Goal: Task Accomplishment & Management: Use online tool/utility

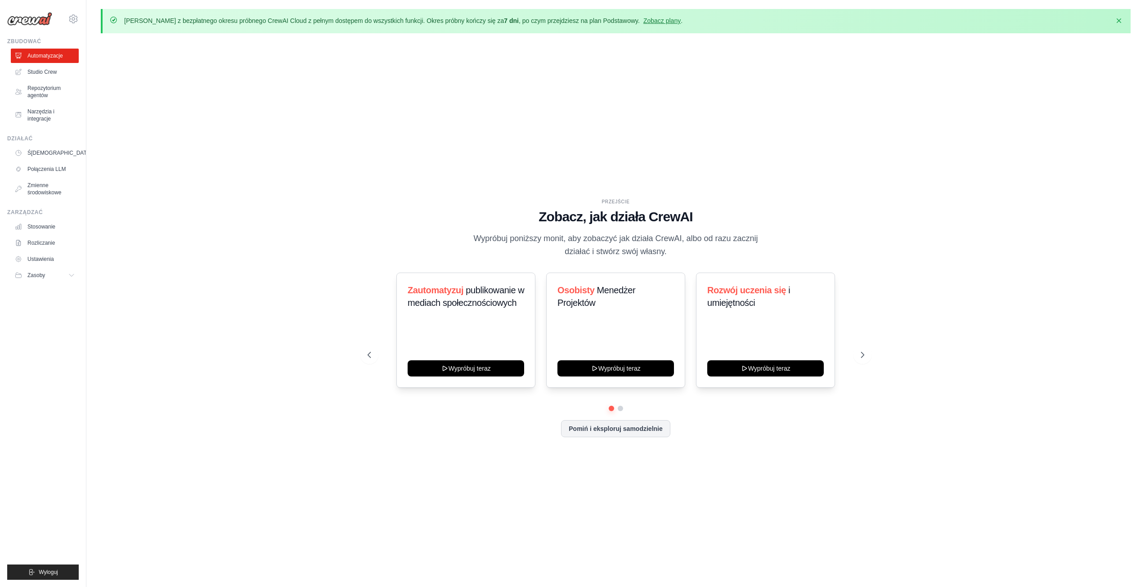
click at [983, 172] on div "PRZEJŚCIE Zobacz, jak działa CrewAI Wypróbuj poniższy monit, aby zobaczyć jak d…" at bounding box center [616, 324] width 1030 height 569
click at [481, 365] on button "Wypróbuj teraz" at bounding box center [466, 368] width 117 height 16
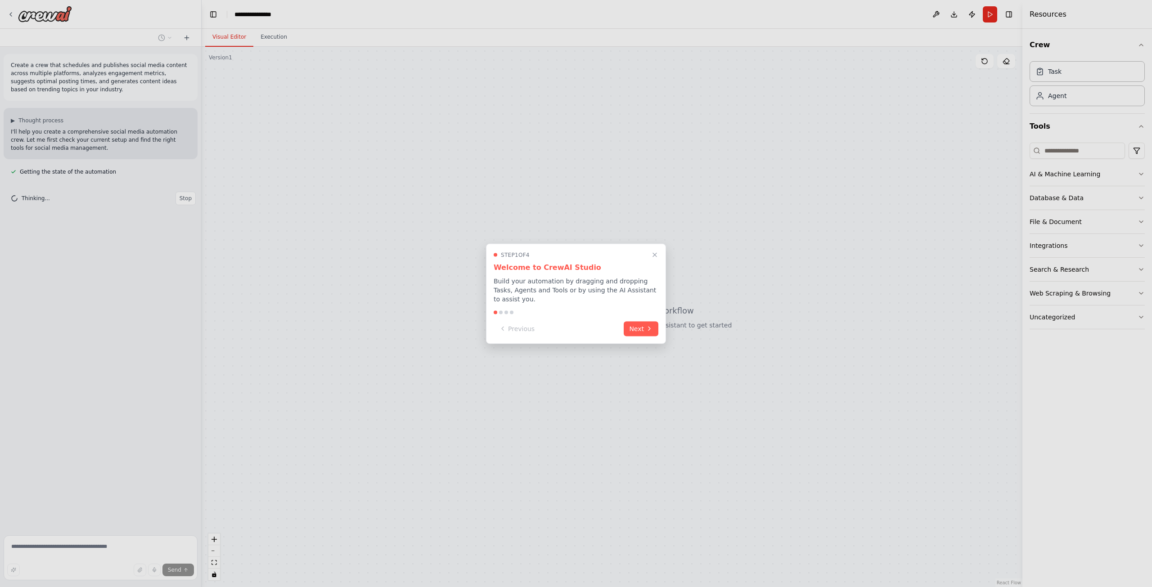
click at [607, 301] on div "Step 1 of 4 Welcome to CrewAI Studio Build your automation by dragging and drop…" at bounding box center [576, 293] width 180 height 100
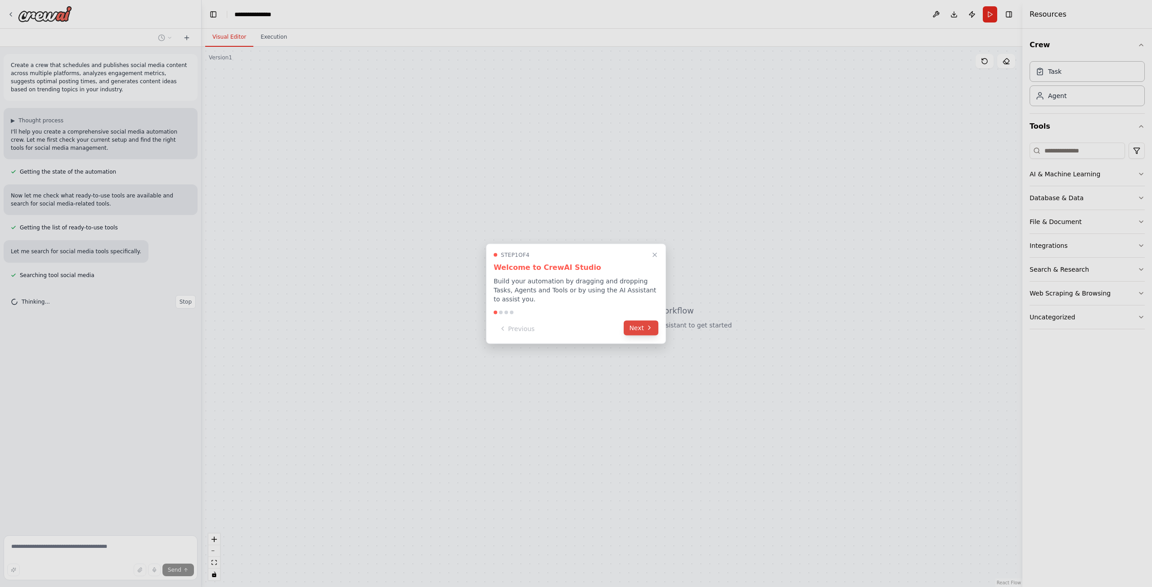
click at [634, 328] on button "Next" at bounding box center [641, 327] width 35 height 15
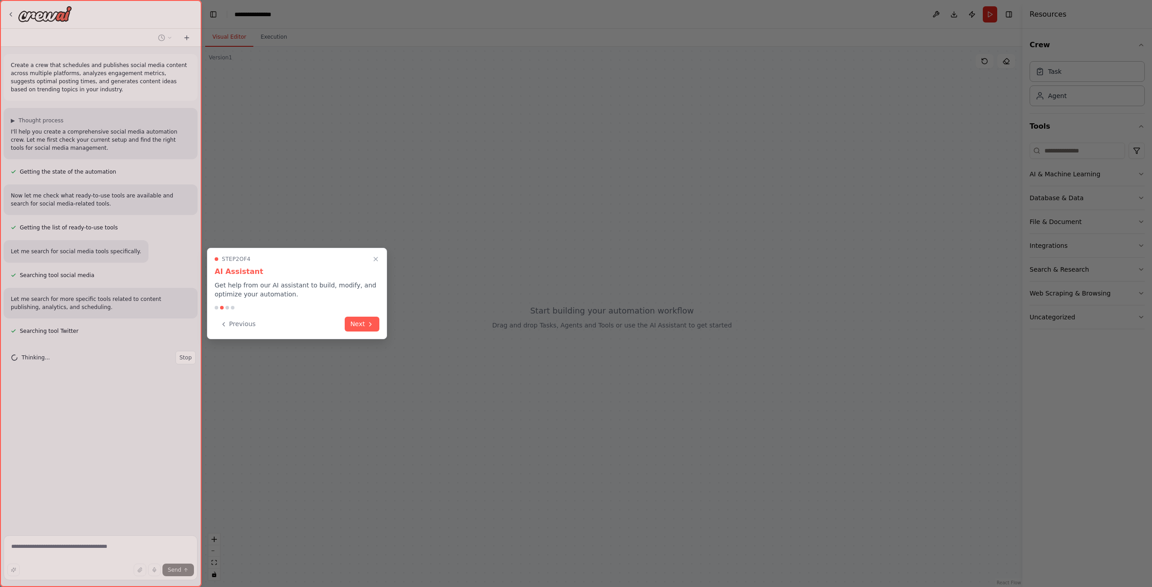
click at [357, 315] on div "Step 2 of 4 AI Assistant Get help from our AI assistant to build, modify, and o…" at bounding box center [297, 293] width 180 height 91
click at [359, 319] on button "Next" at bounding box center [362, 323] width 35 height 15
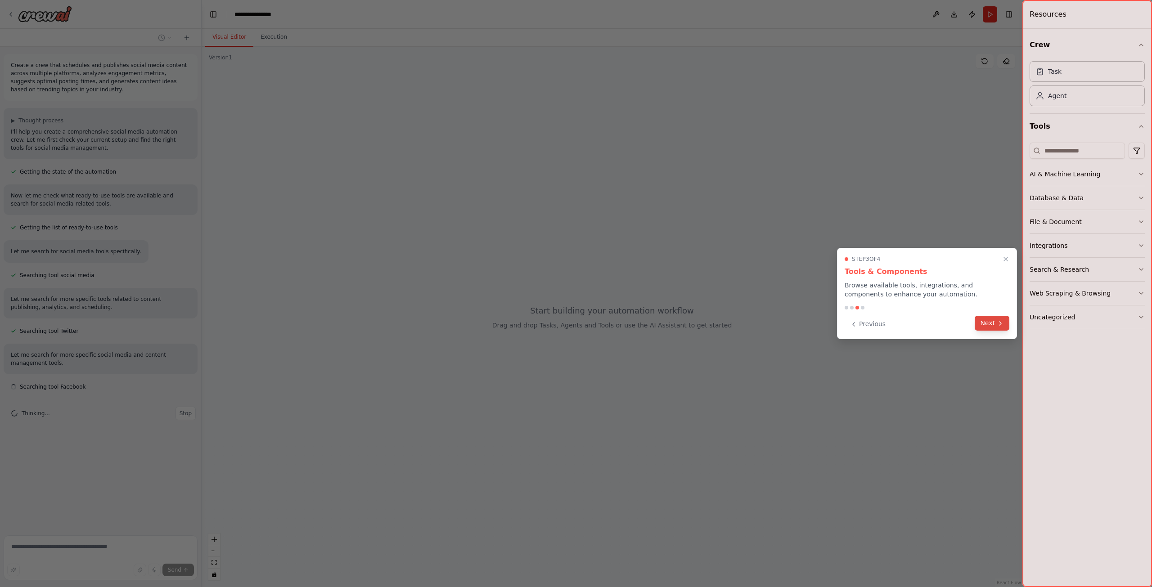
click at [995, 331] on div "Previous Next" at bounding box center [927, 324] width 165 height 15
click at [999, 322] on icon at bounding box center [1000, 323] width 7 height 7
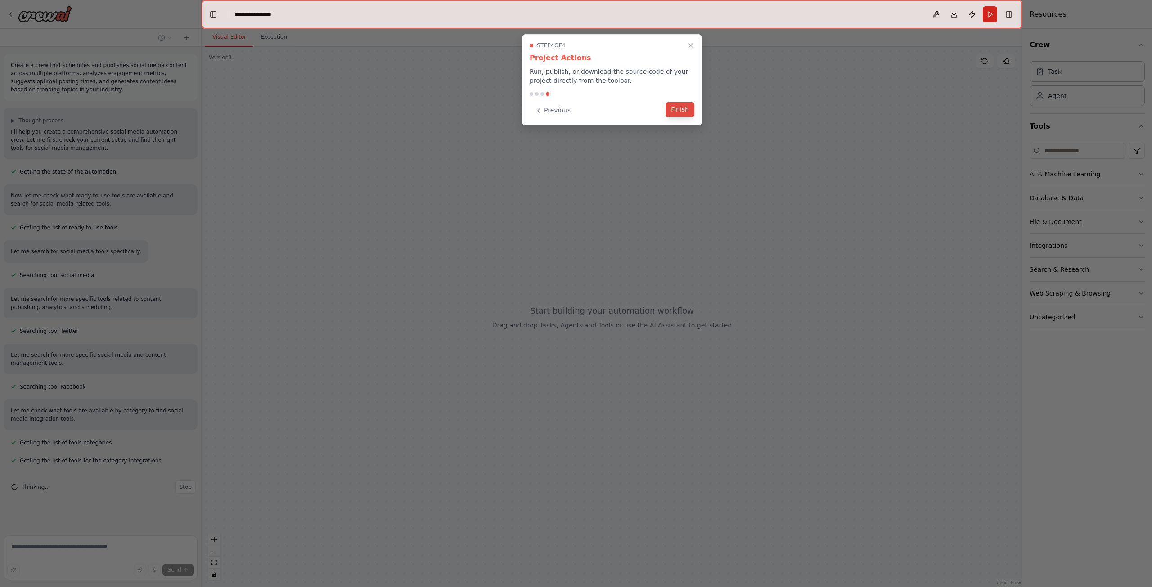
click at [686, 114] on button "Finish" at bounding box center [679, 109] width 29 height 15
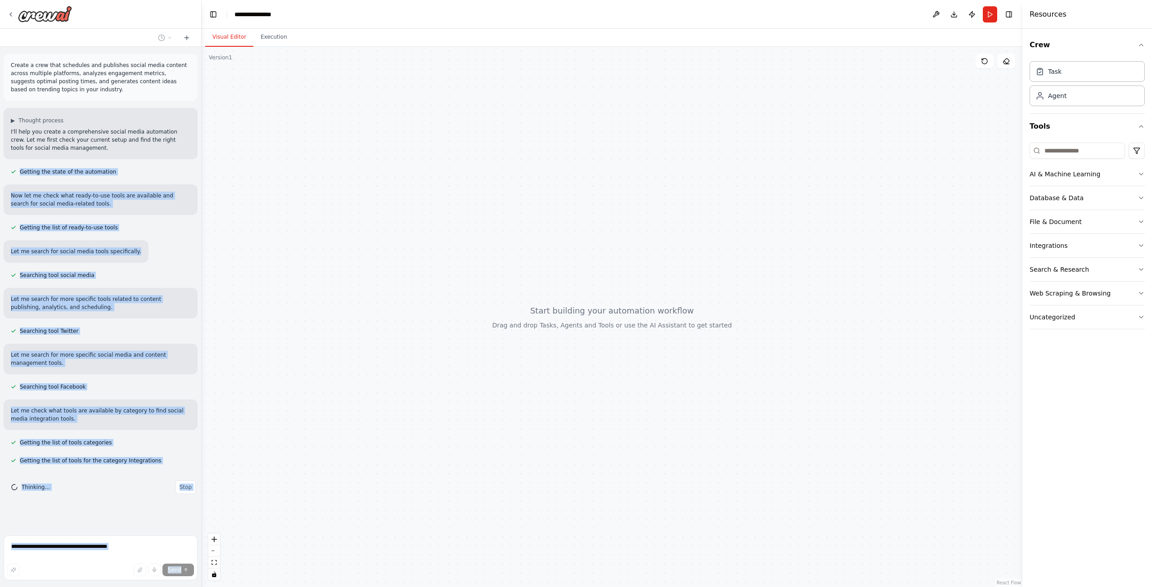
drag, startPoint x: 45, startPoint y: 149, endPoint x: 3, endPoint y: 129, distance: 46.9
click at [3, 129] on div "Create a crew that schedules and publishes social media content across multiple…" at bounding box center [101, 293] width 202 height 587
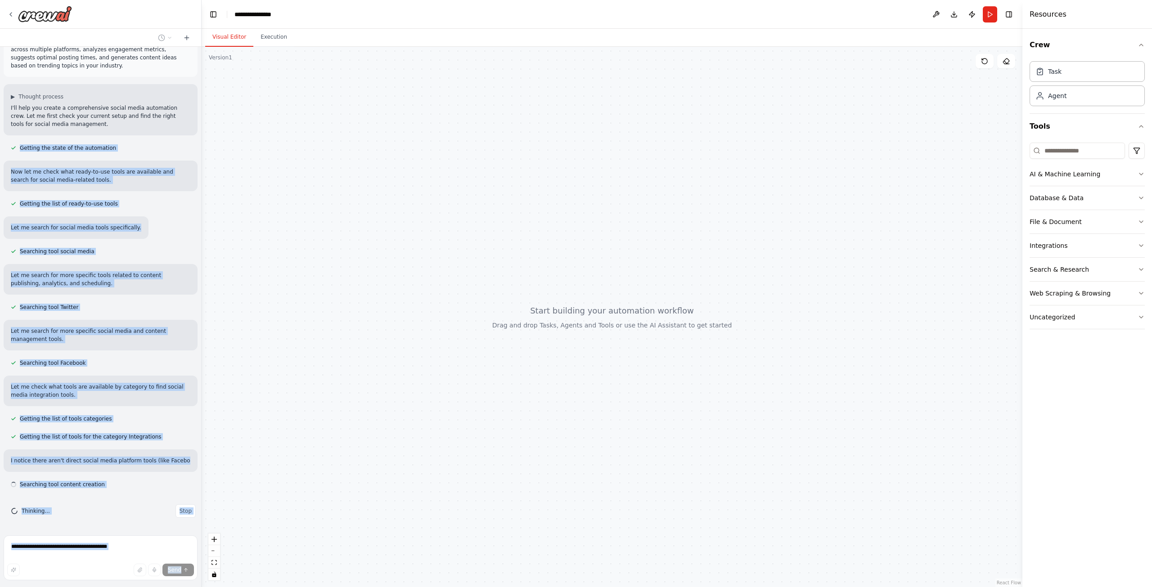
click at [101, 147] on div "Create a crew that schedules and publishes social media content across multiple…" at bounding box center [100, 289] width 201 height 485
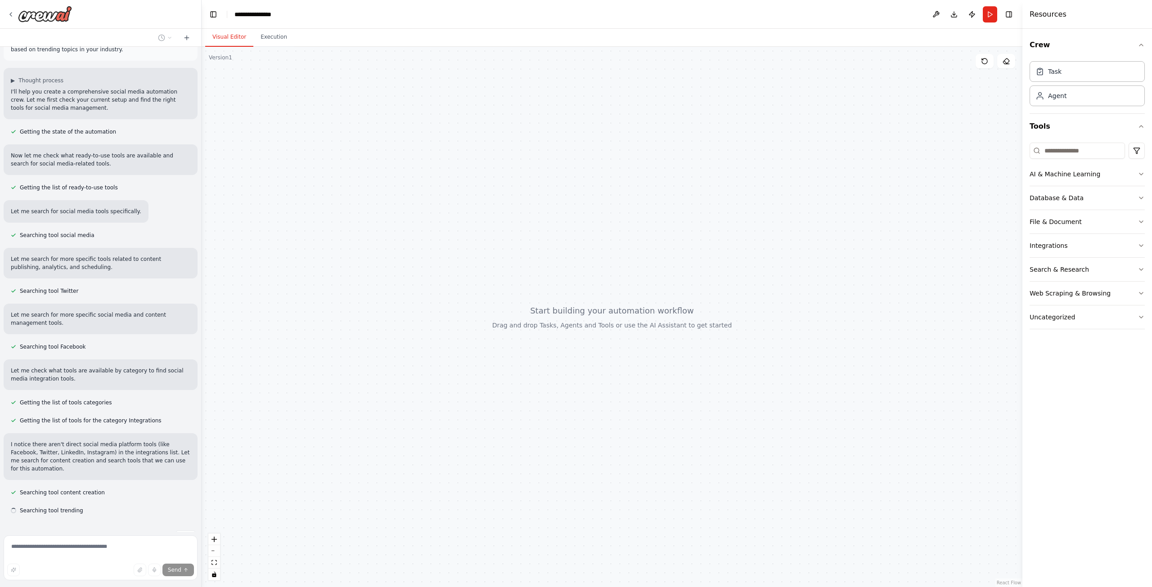
scroll to position [58, 0]
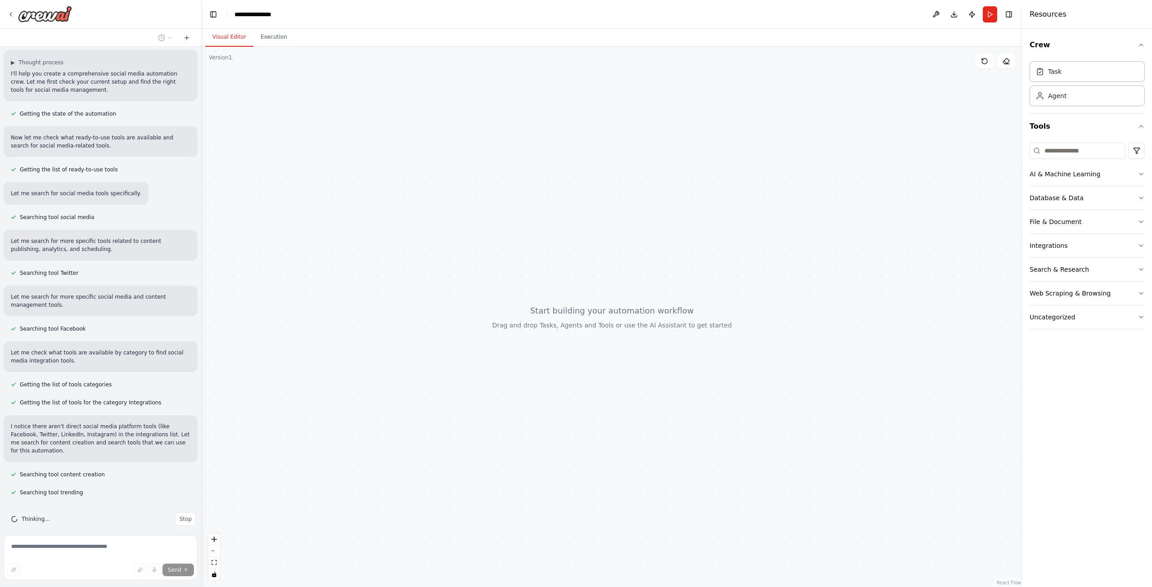
click at [84, 73] on p "I'll help you create a comprehensive social media automation crew. Let me first…" at bounding box center [101, 82] width 180 height 24
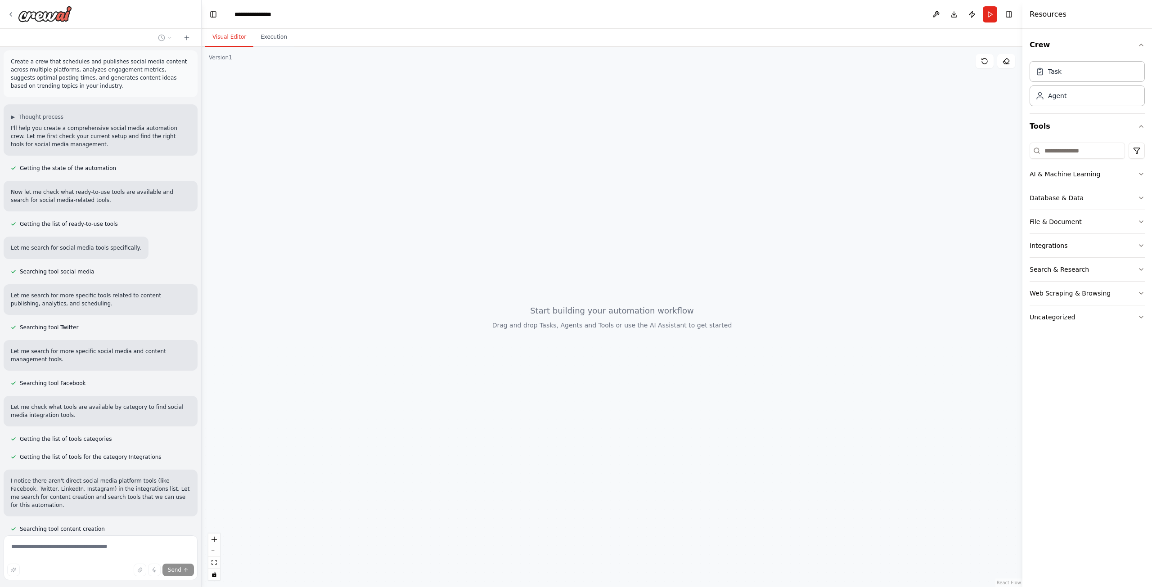
scroll to position [0, 0]
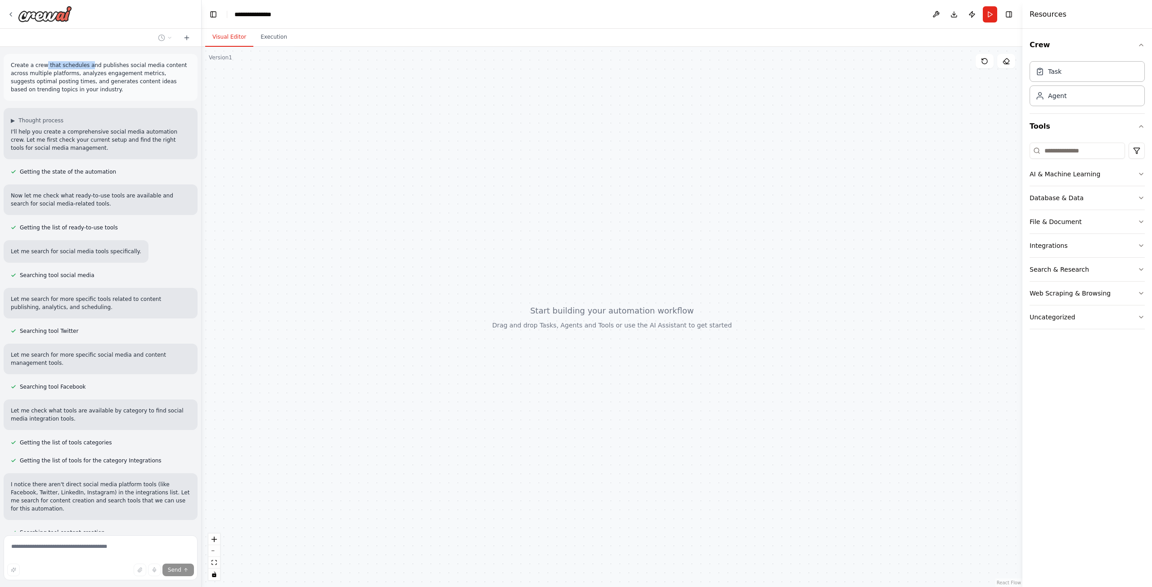
drag, startPoint x: 44, startPoint y: 66, endPoint x: 84, endPoint y: 66, distance: 40.0
click at [83, 66] on p "Create a crew that schedules and publishes social media content across multiple…" at bounding box center [101, 77] width 180 height 32
click at [84, 66] on p "Create a crew that schedules and publishes social media content across multiple…" at bounding box center [101, 77] width 180 height 32
click at [37, 66] on p "Create a crew that schedules and publishes social media content across multiple…" at bounding box center [101, 77] width 180 height 32
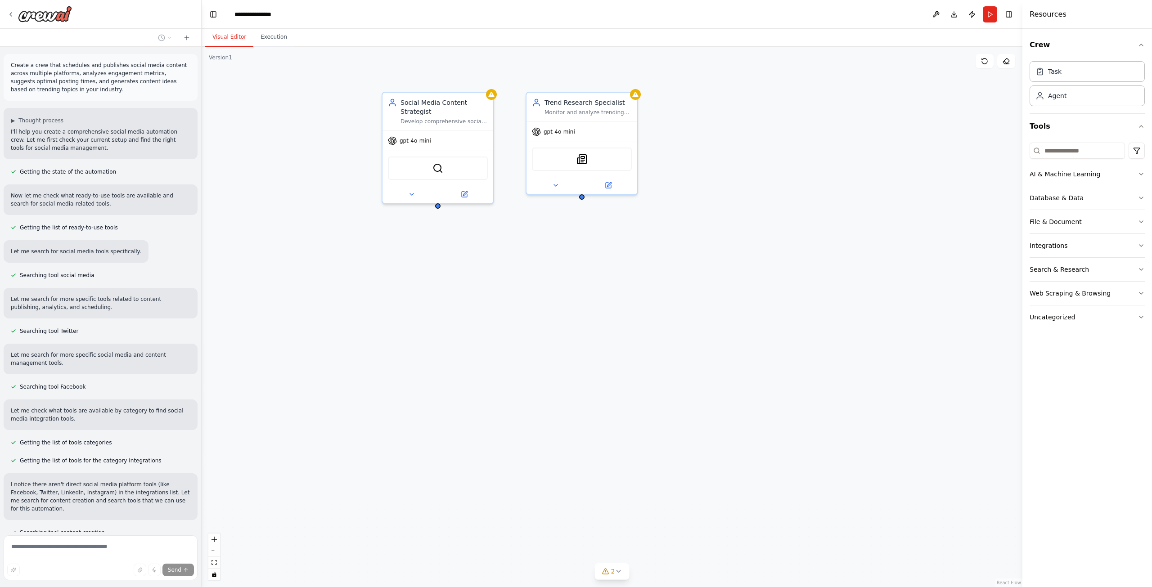
click at [67, 64] on p "Create a crew that schedules and publishes social media content across multiple…" at bounding box center [101, 77] width 180 height 32
drag, startPoint x: 110, startPoint y: 63, endPoint x: 90, endPoint y: 62, distance: 20.8
click at [90, 62] on p "Create a crew that schedules and publishes social media content across multiple…" at bounding box center [101, 77] width 180 height 32
click at [49, 72] on p "Create a crew that schedules and publishes social media content across multiple…" at bounding box center [101, 77] width 180 height 32
drag, startPoint x: 77, startPoint y: 73, endPoint x: 136, endPoint y: 77, distance: 59.5
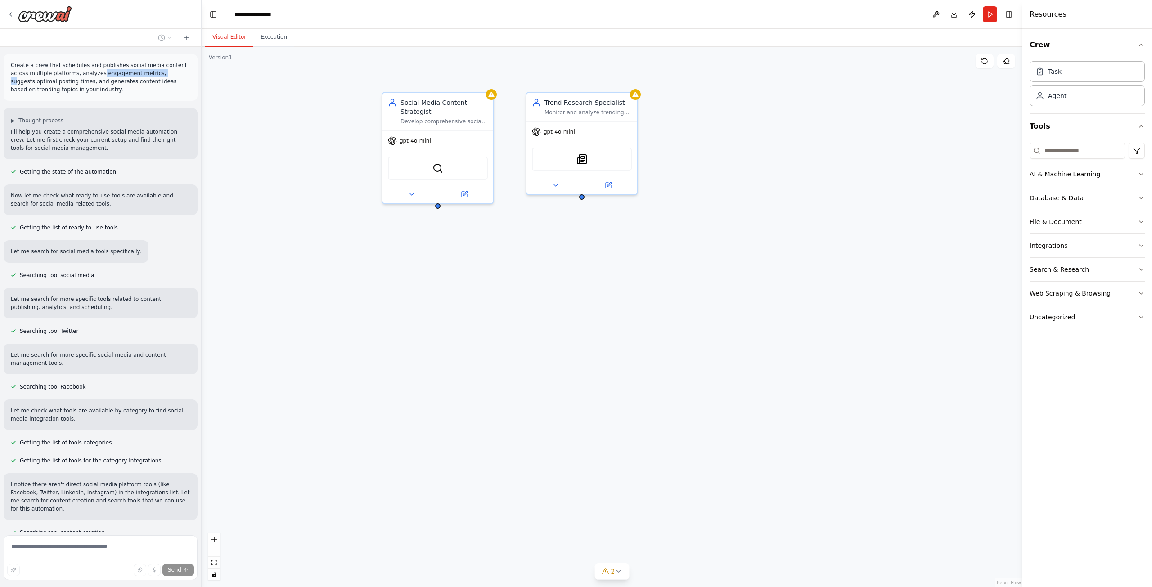
click at [136, 77] on p "Create a crew that schedules and publishes social media content across multiple…" at bounding box center [101, 77] width 180 height 32
click at [122, 74] on p "Create a crew that schedules and publishes social media content across multiple…" at bounding box center [101, 77] width 180 height 32
click at [126, 74] on p "Create a crew that schedules and publishes social media content across multiple…" at bounding box center [101, 77] width 180 height 32
drag, startPoint x: 130, startPoint y: 74, endPoint x: 166, endPoint y: 75, distance: 35.6
click at [166, 75] on p "Create a crew that schedules and publishes social media content across multiple…" at bounding box center [101, 77] width 180 height 32
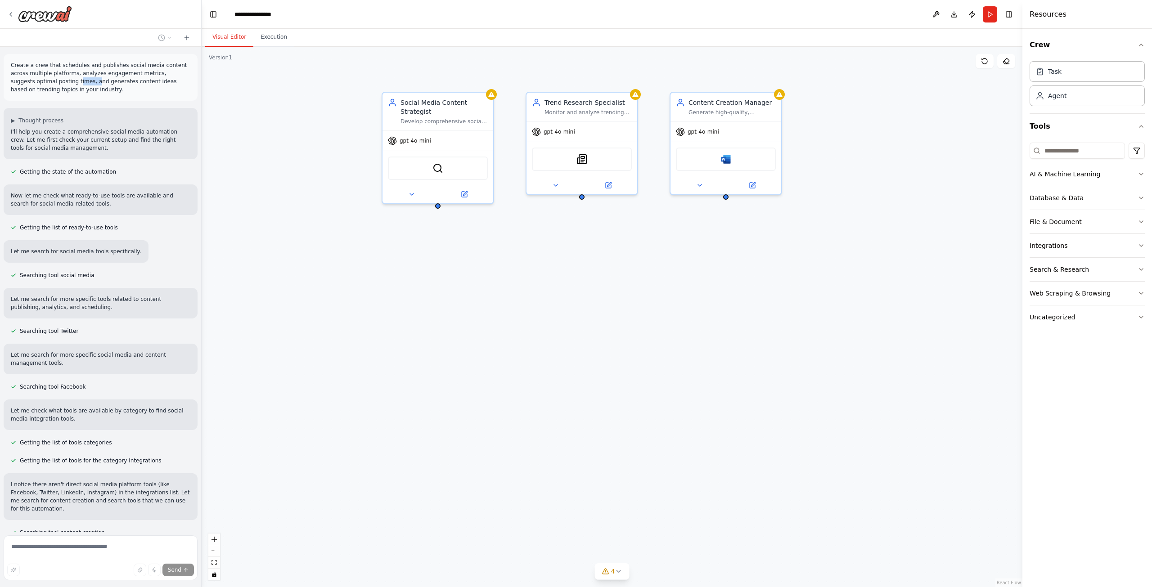
drag, startPoint x: 47, startPoint y: 84, endPoint x: 31, endPoint y: 81, distance: 15.5
click at [31, 81] on p "Create a crew that schedules and publishes social media content across multiple…" at bounding box center [101, 77] width 180 height 32
drag, startPoint x: 135, startPoint y: 80, endPoint x: 174, endPoint y: 83, distance: 39.3
click at [174, 83] on p "Create a crew that schedules and publishes social media content across multiple…" at bounding box center [101, 77] width 180 height 32
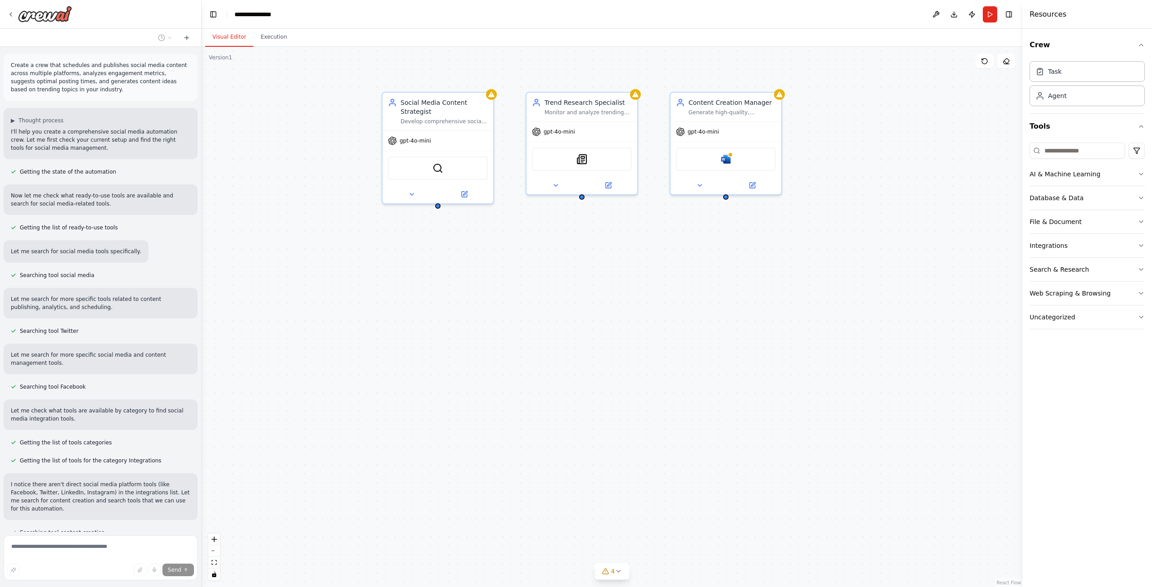
click at [175, 86] on p "Create a crew that schedules and publishes social media content across multiple…" at bounding box center [101, 77] width 180 height 32
drag, startPoint x: 45, startPoint y: 88, endPoint x: 32, endPoint y: 90, distance: 13.2
click at [32, 90] on p "Create a crew that schedules and publishes social media content across multiple…" at bounding box center [101, 77] width 180 height 32
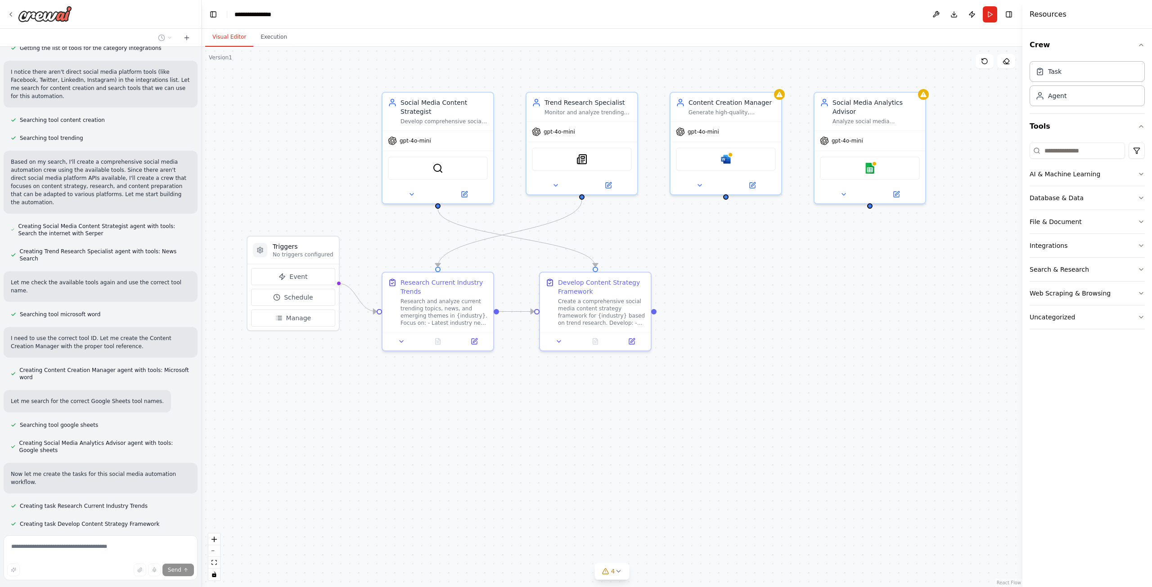
scroll to position [188, 0]
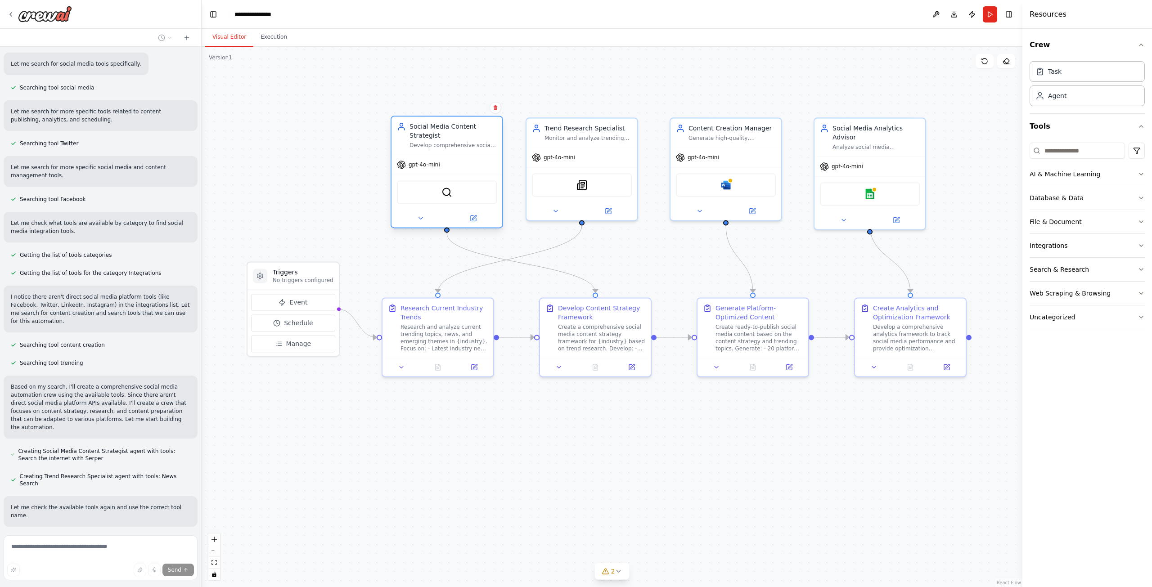
drag, startPoint x: 438, startPoint y: 103, endPoint x: 436, endPoint y: 126, distance: 23.0
click at [441, 124] on div "Social Media Content Strategist" at bounding box center [452, 131] width 87 height 18
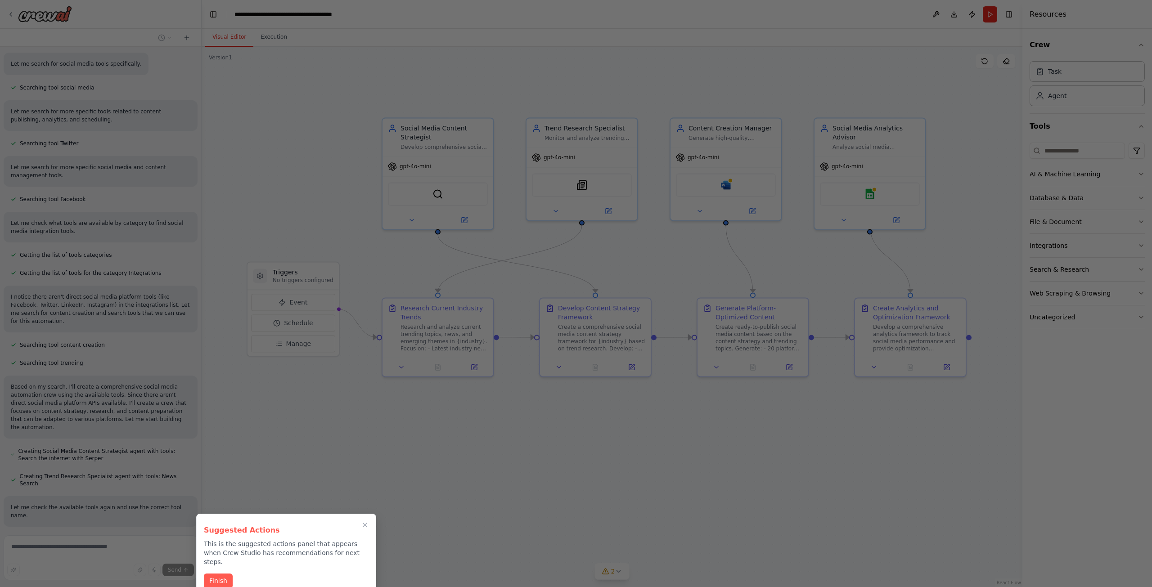
click at [256, 554] on p "This is the suggested actions panel that appears when Crew Studio has recommend…" at bounding box center [286, 552] width 165 height 27
click at [363, 524] on icon "Close walkthrough" at bounding box center [365, 525] width 8 height 8
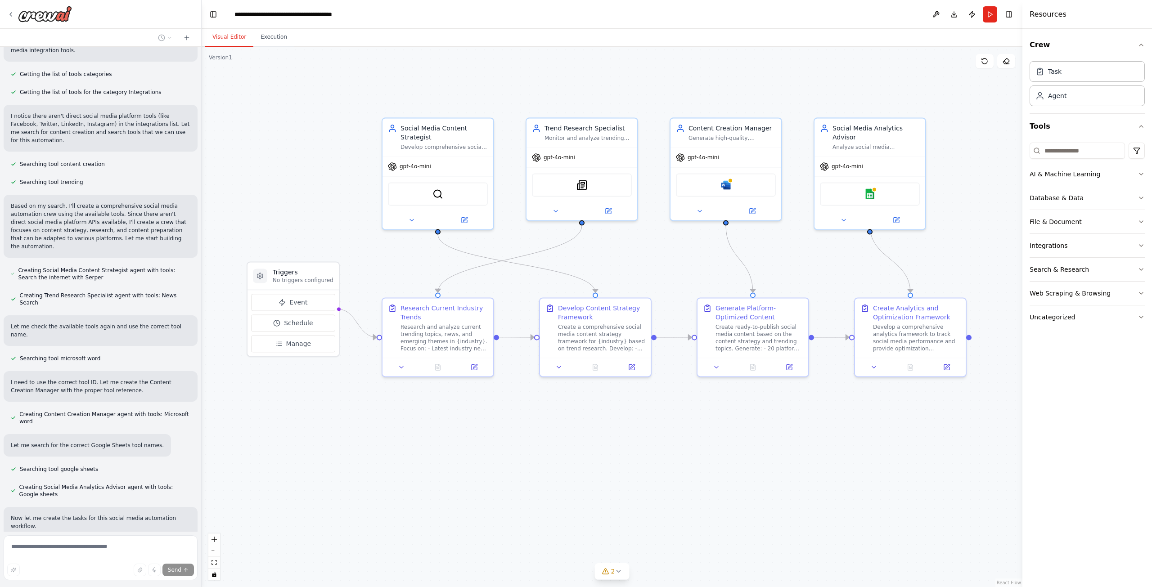
scroll to position [625, 0]
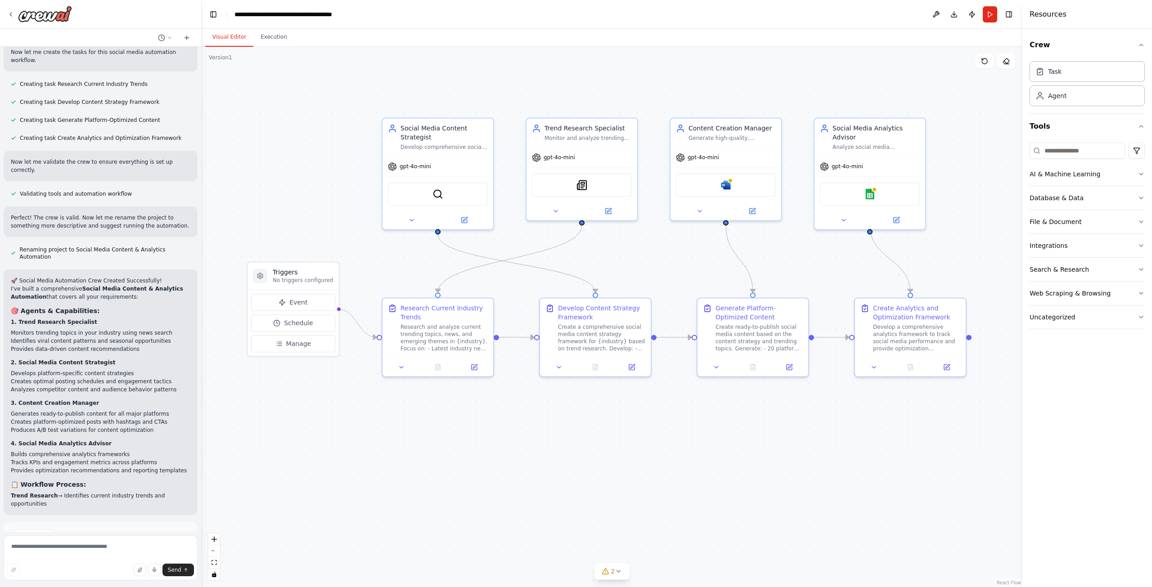
click at [117, 530] on div "Suggestion Dismiss I have some suggestions to help you move forward with your a…" at bounding box center [101, 555] width 180 height 51
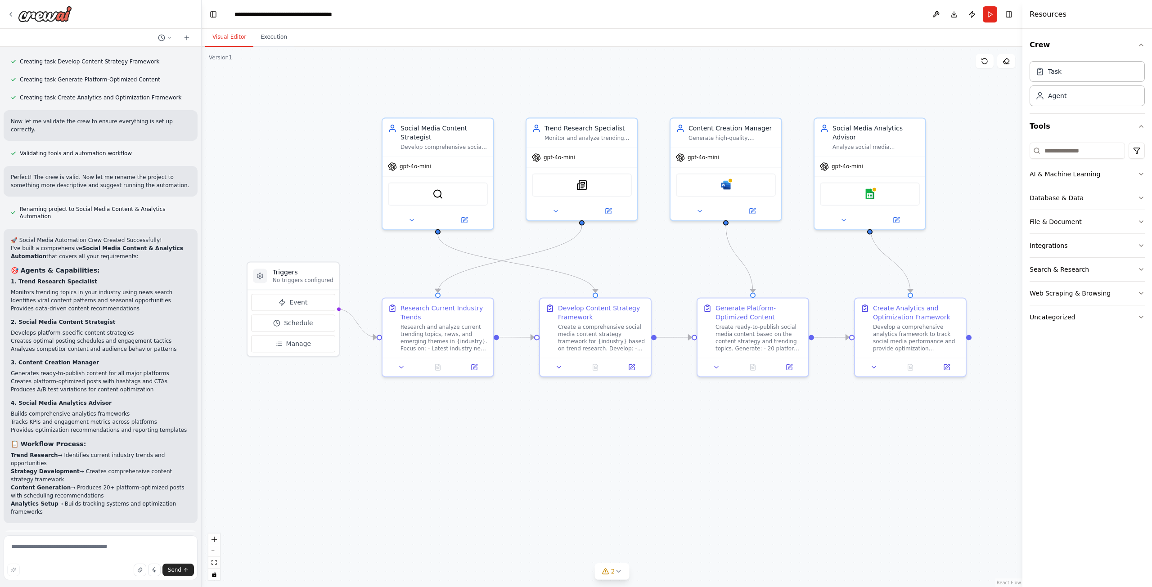
click at [144, 538] on div "Suggestion Dismiss I have some suggestions to help you move forward with your a…" at bounding box center [101, 563] width 180 height 51
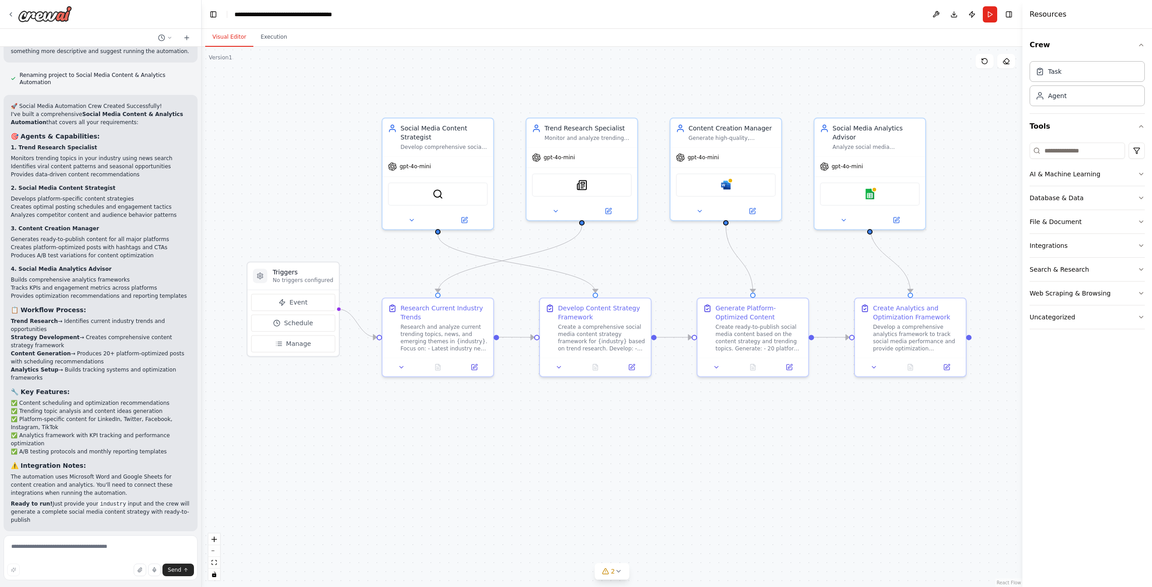
scroll to position [1017, 0]
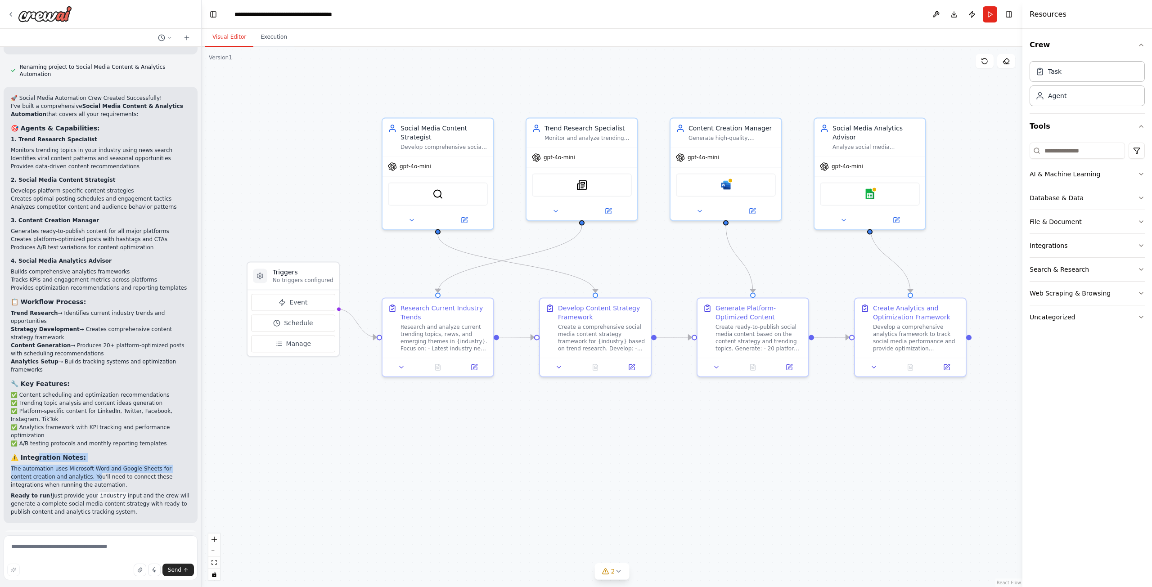
drag, startPoint x: 71, startPoint y: 409, endPoint x: 33, endPoint y: 385, distance: 44.8
click at [34, 385] on div "🚀 Social Media Automation Crew Created Successfully! I've built a comprehensive…" at bounding box center [101, 305] width 180 height 422
click at [33, 454] on strong "⚠️ Integration Notes:" at bounding box center [48, 457] width 75 height 7
click at [27, 465] on p "The automation uses Microsoft Word and Google Sheets for content creation and a…" at bounding box center [101, 477] width 180 height 24
drag, startPoint x: 31, startPoint y: 397, endPoint x: 125, endPoint y: 395, distance: 93.2
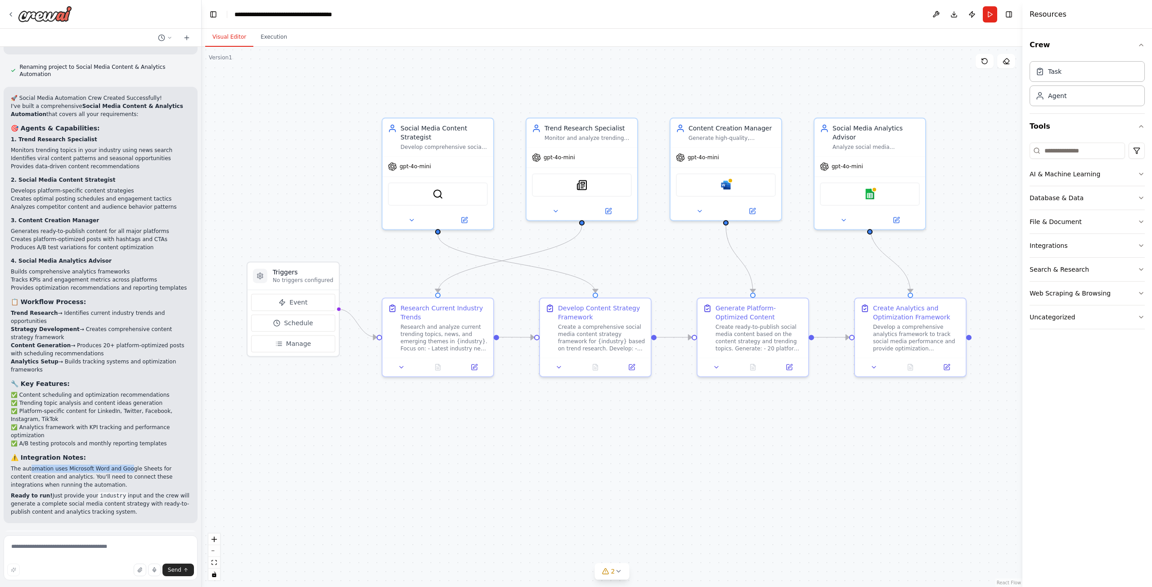
click at [125, 465] on p "The automation uses Microsoft Word and Google Sheets for content creation and a…" at bounding box center [101, 477] width 180 height 24
click at [726, 189] on img at bounding box center [725, 183] width 11 height 11
click at [731, 190] on div "Microsoft word" at bounding box center [726, 182] width 100 height 23
click at [872, 187] on img at bounding box center [869, 192] width 11 height 11
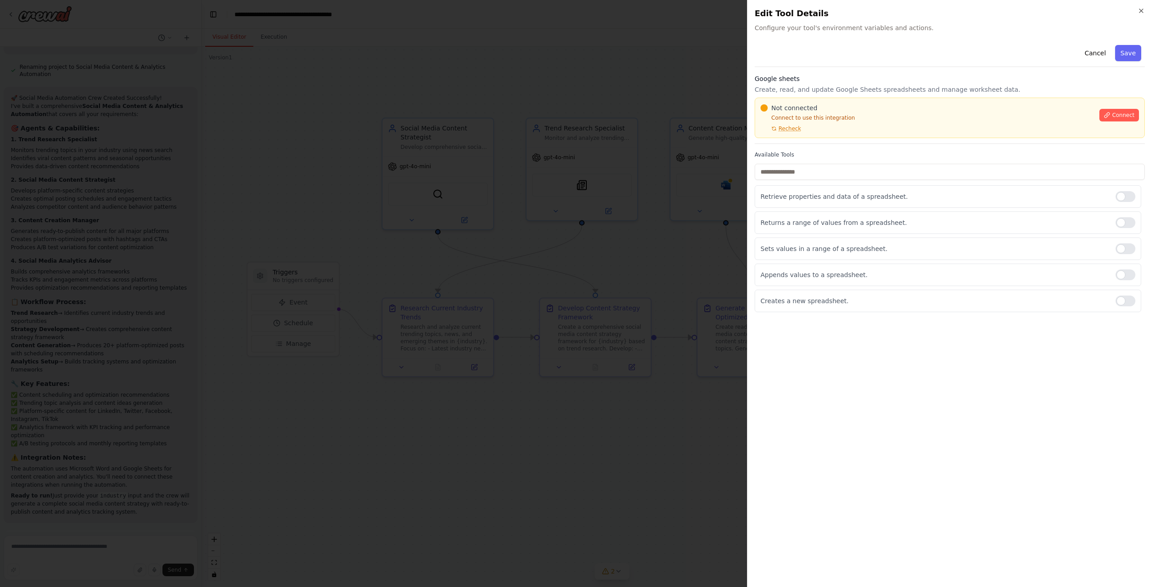
drag, startPoint x: 533, startPoint y: 231, endPoint x: 538, endPoint y: 234, distance: 5.5
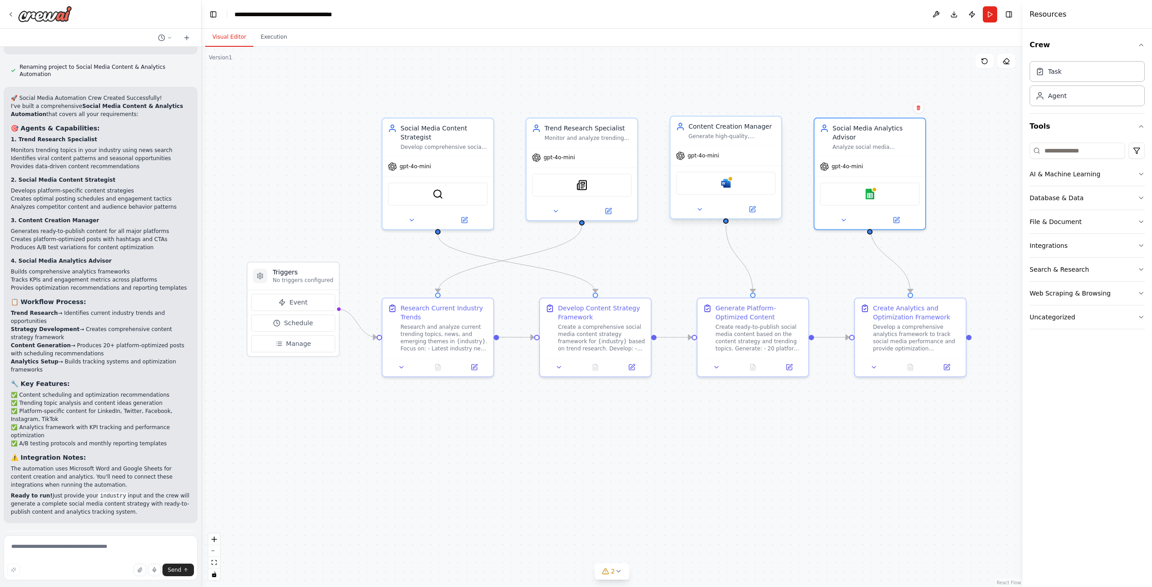
click at [747, 184] on div "Microsoft word" at bounding box center [726, 182] width 100 height 23
click at [720, 189] on div "Microsoft word" at bounding box center [726, 182] width 100 height 23
click at [731, 180] on div at bounding box center [730, 178] width 5 height 5
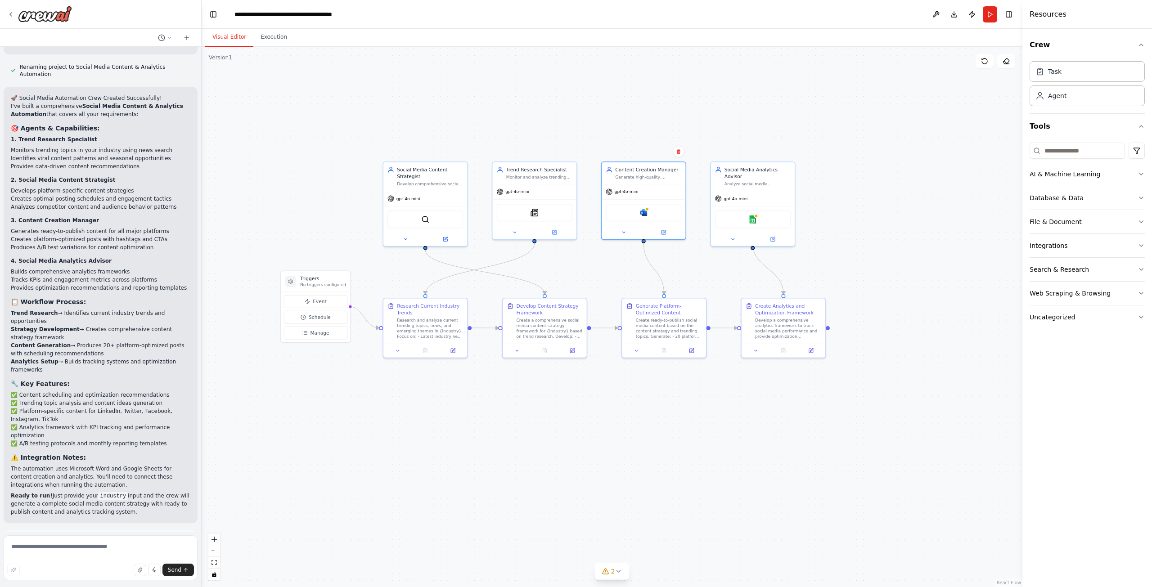
click at [106, 578] on span "Run Automation" at bounding box center [105, 581] width 44 height 7
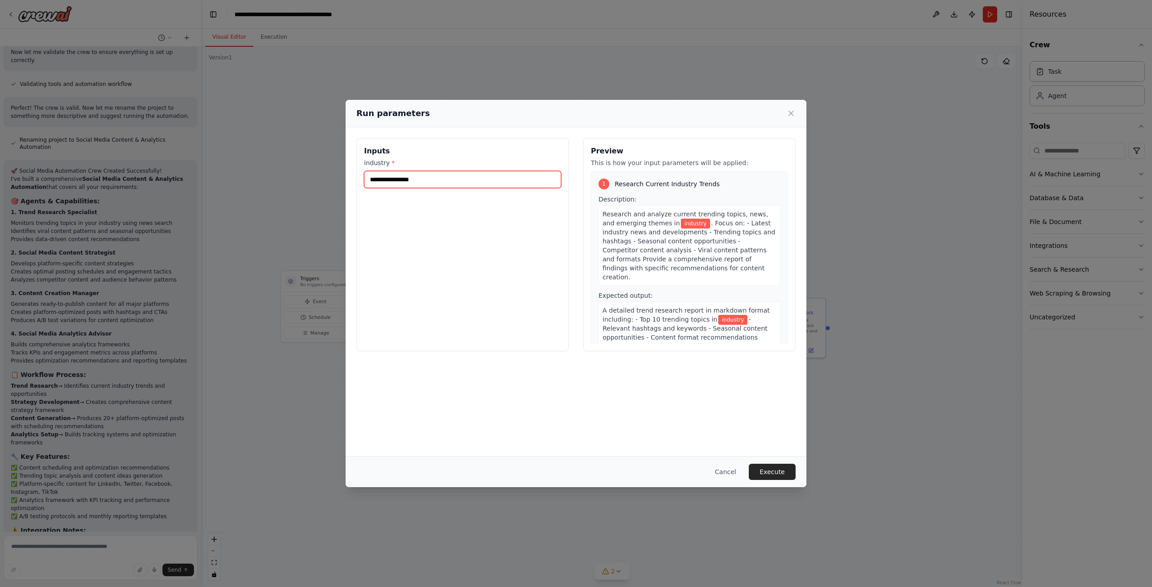
click at [427, 178] on input "industry *" at bounding box center [462, 179] width 197 height 17
type input "**********"
click at [762, 464] on button "Execute" at bounding box center [772, 472] width 47 height 16
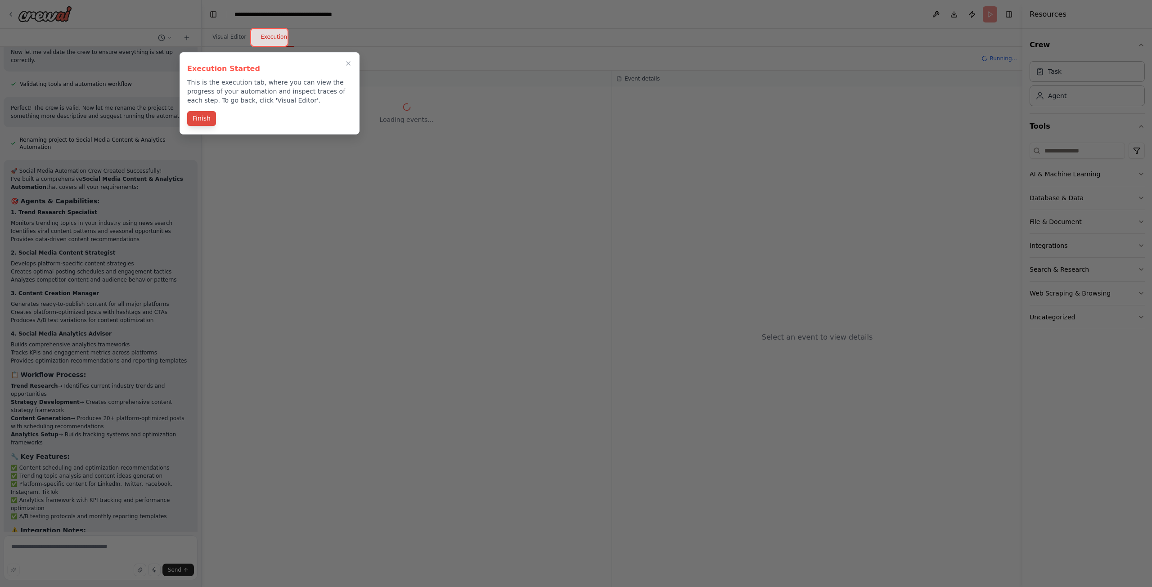
click at [197, 123] on button "Finish" at bounding box center [201, 118] width 29 height 15
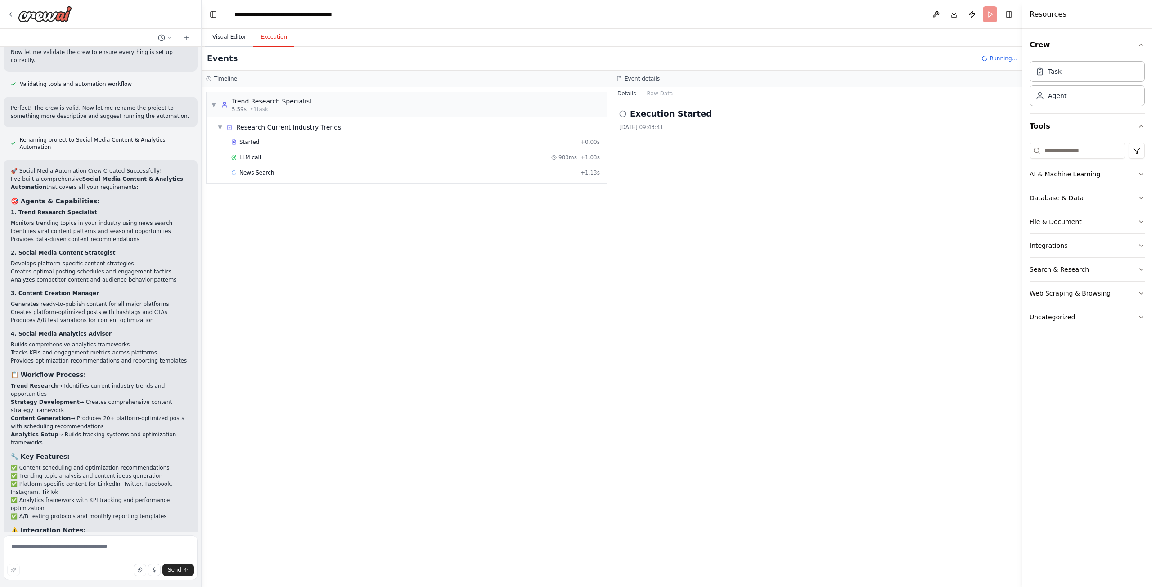
click at [223, 31] on button "Visual Editor" at bounding box center [229, 37] width 48 height 19
click at [260, 39] on button "Execution" at bounding box center [273, 37] width 41 height 19
click at [230, 36] on button "Visual Editor" at bounding box center [229, 37] width 48 height 19
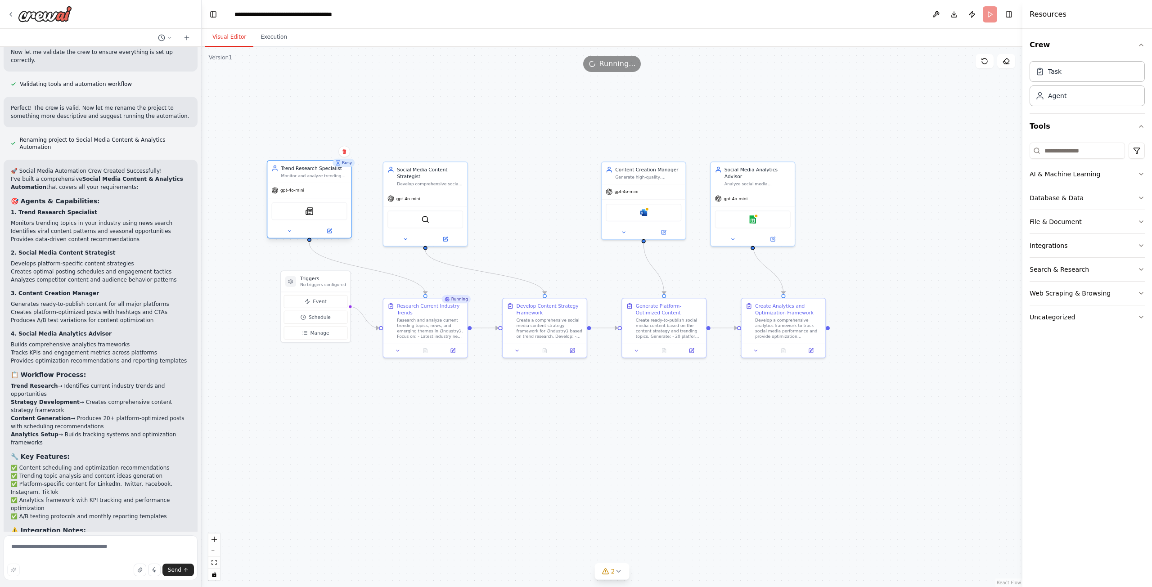
drag, startPoint x: 429, startPoint y: 179, endPoint x: 283, endPoint y: 173, distance: 146.4
click at [283, 173] on div "Trend Research Specialist Monitor and analyze trending topics in {industry} acr…" at bounding box center [309, 171] width 76 height 13
drag, startPoint x: 404, startPoint y: 166, endPoint x: 477, endPoint y: 171, distance: 73.0
click at [500, 166] on div "Social Media Content Strategist" at bounding box center [525, 172] width 66 height 13
drag, startPoint x: 324, startPoint y: 176, endPoint x: 409, endPoint y: 176, distance: 85.0
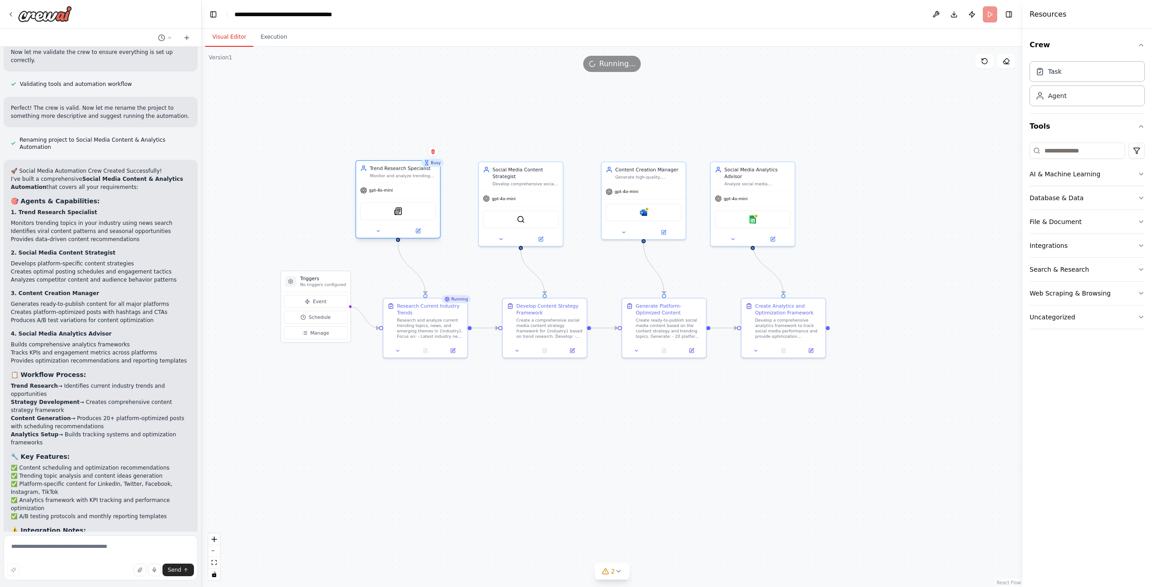
click at [409, 176] on div "Monitor and analyze trending topics in {industry} across news sources and searc…" at bounding box center [403, 175] width 66 height 5
click at [264, 36] on button "Execution" at bounding box center [273, 37] width 41 height 19
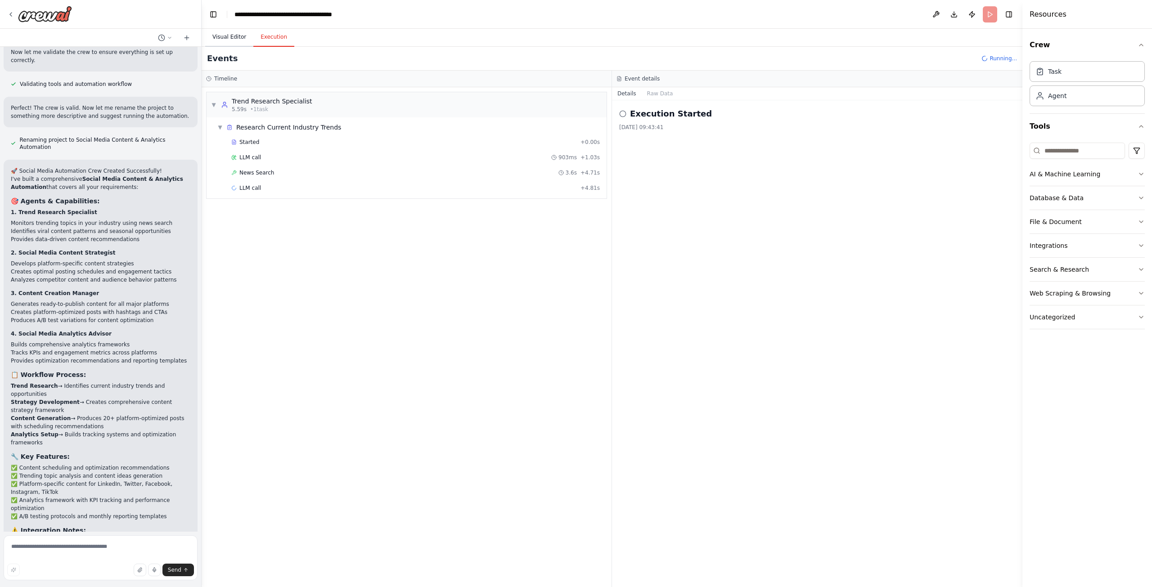
click at [242, 30] on button "Visual Editor" at bounding box center [229, 37] width 48 height 19
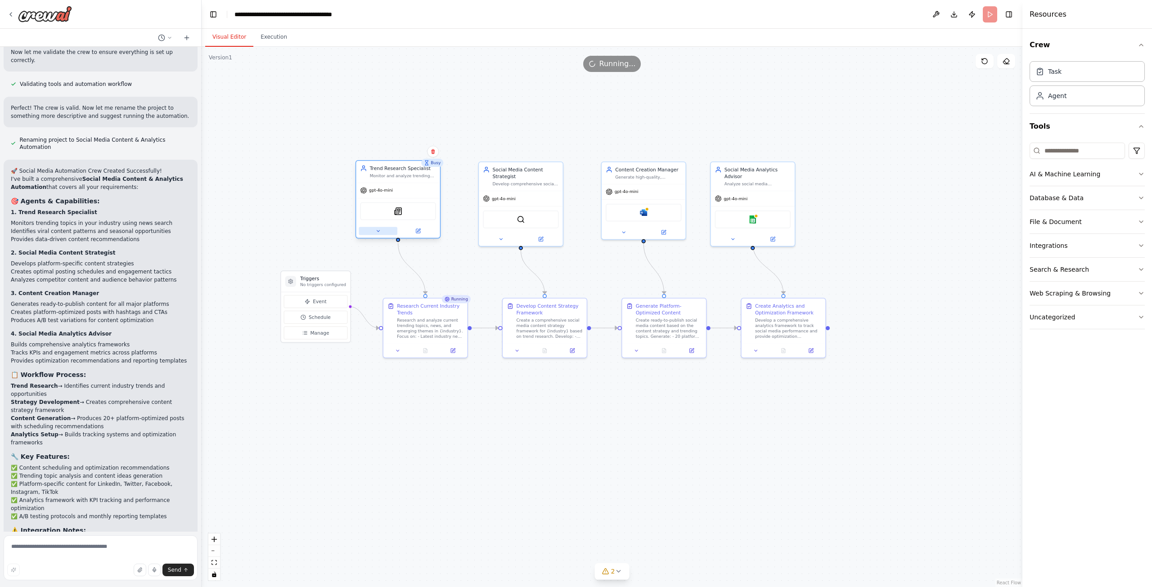
click at [382, 233] on button at bounding box center [378, 231] width 39 height 8
click at [270, 40] on button "Execution" at bounding box center [273, 37] width 41 height 19
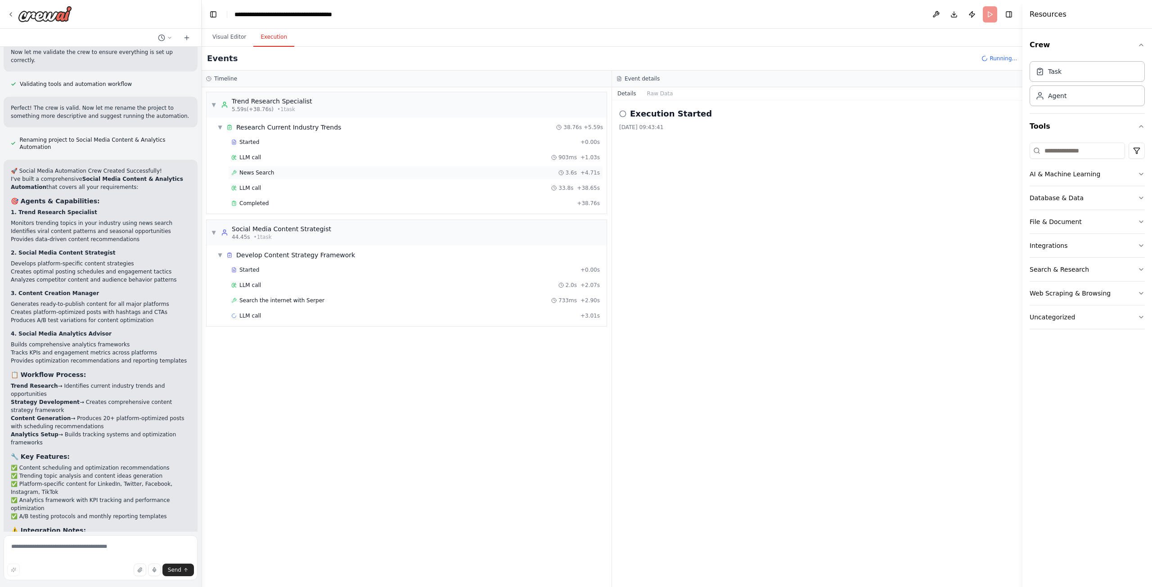
click at [290, 173] on div "News Search 3.6s + 4.71s" at bounding box center [415, 172] width 369 height 7
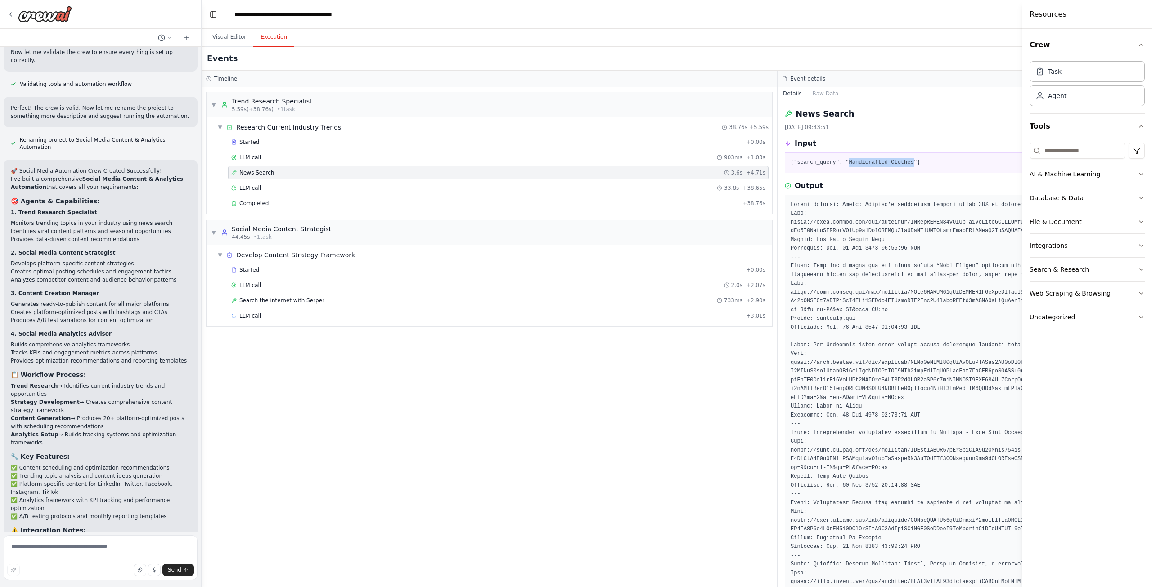
drag, startPoint x: 843, startPoint y: 162, endPoint x: 904, endPoint y: 165, distance: 60.4
click at [904, 165] on pre "{"search_query": "Handicrafted Clothes"}" at bounding box center [1066, 162] width 550 height 9
click at [901, 165] on pre "{"search_query": "Handicrafted Clothes"}" at bounding box center [1066, 162] width 550 height 9
drag, startPoint x: 856, startPoint y: 164, endPoint x: 886, endPoint y: 162, distance: 29.4
click at [883, 162] on pre "{"search_query": "Handicrafted Clothes"}" at bounding box center [1066, 162] width 550 height 9
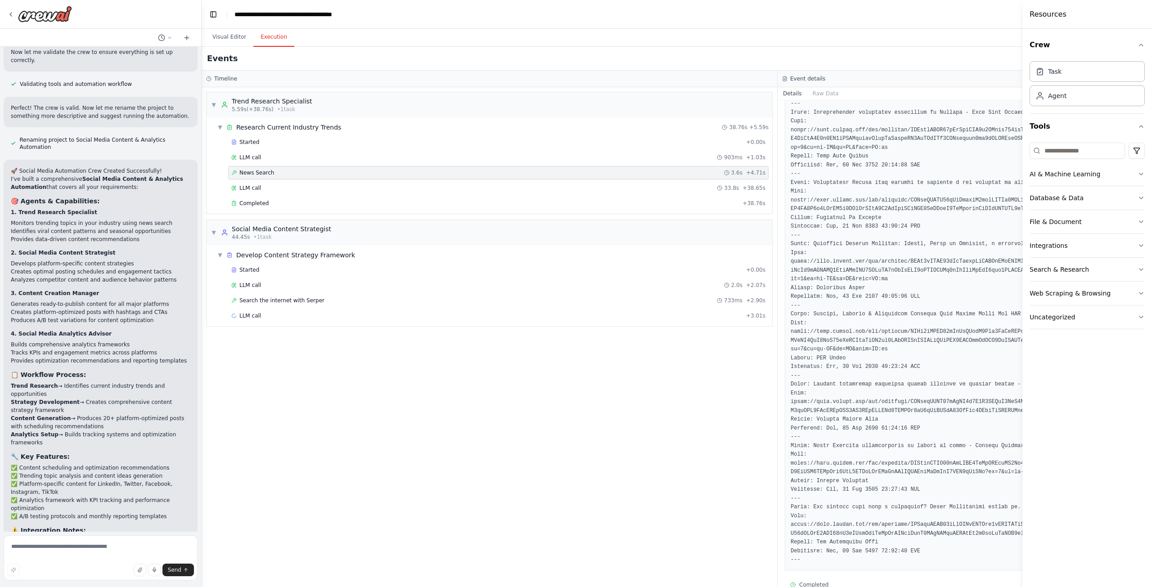
scroll to position [0, 0]
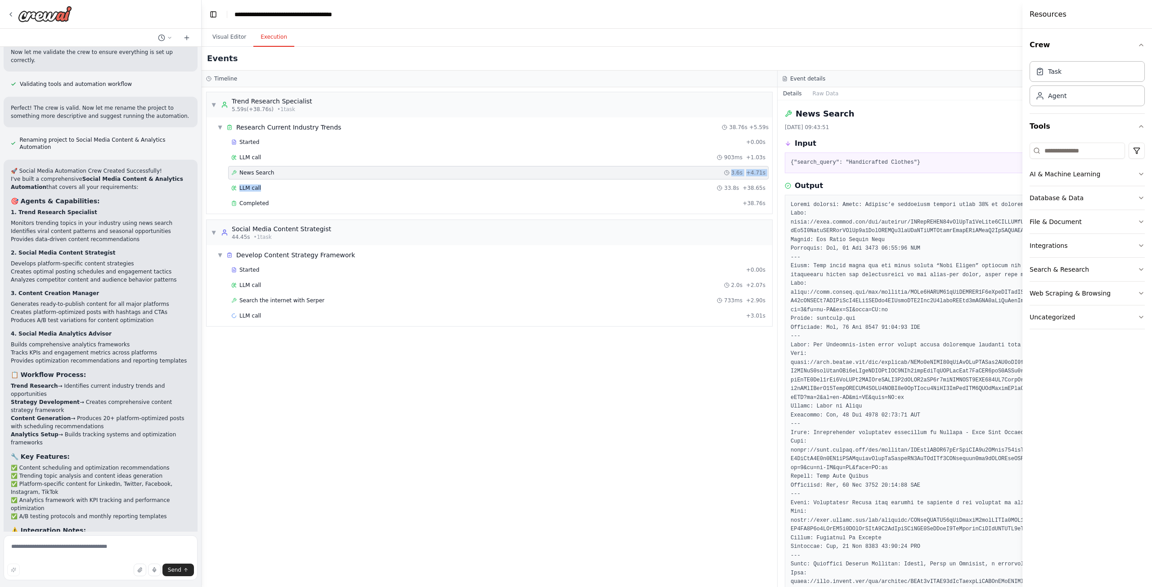
click at [385, 179] on div "Started + 0.00s LLM call 903ms + 1.03s News Search 3.6s + 4.71s LLM call 33.8s …" at bounding box center [493, 173] width 558 height 76
click at [350, 192] on div "LLM call 33.8s + 38.65s" at bounding box center [498, 187] width 540 height 13
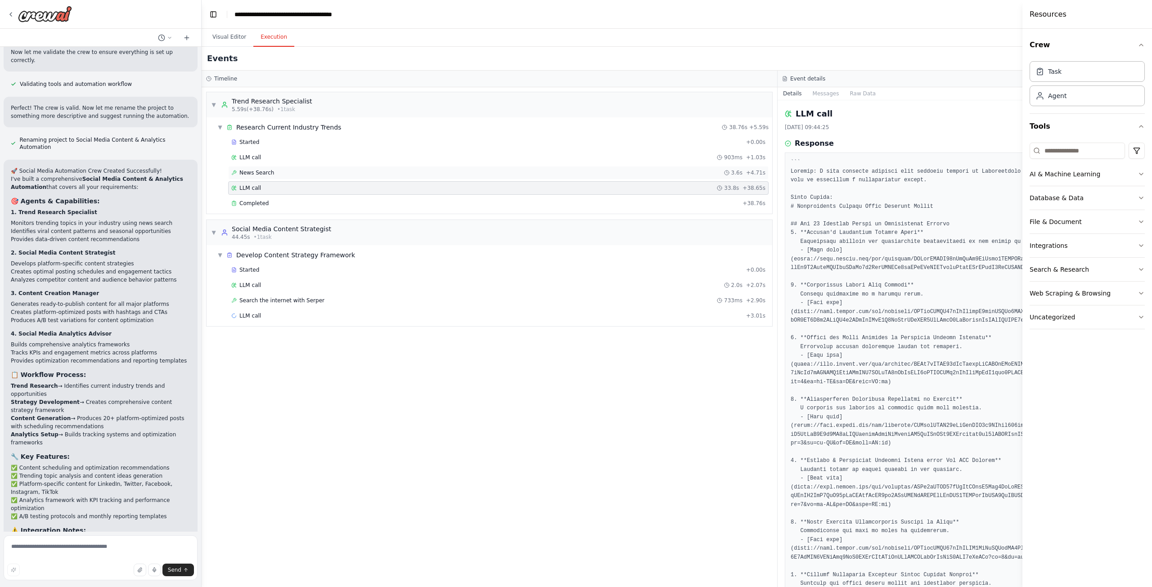
click at [464, 179] on div "News Search 3.6s + 4.71s" at bounding box center [498, 172] width 540 height 13
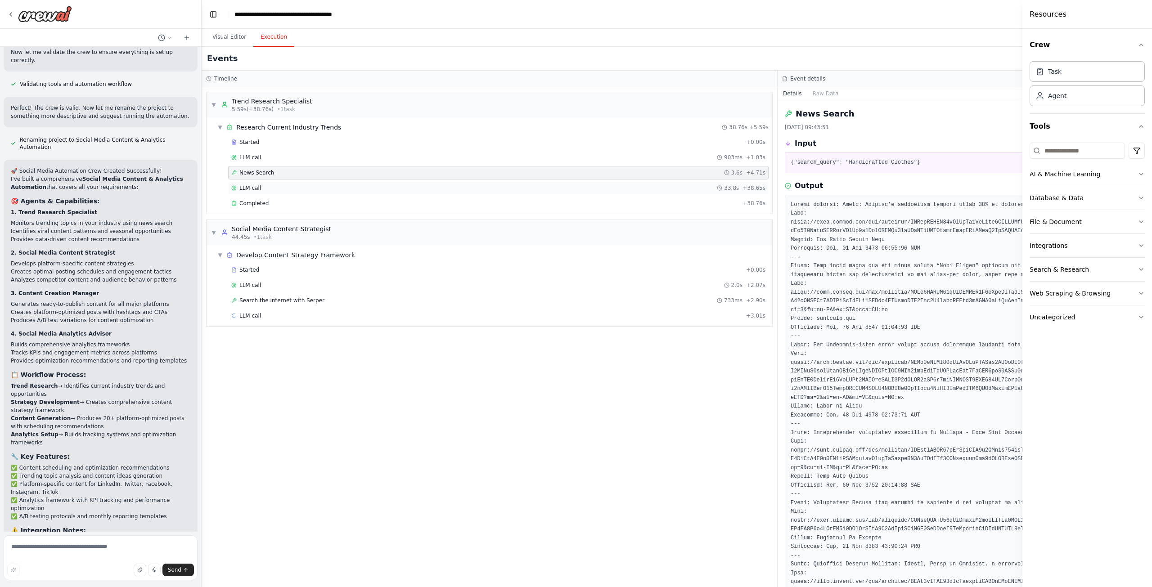
click at [400, 193] on div "LLM call 33.8s + 38.65s" at bounding box center [498, 187] width 540 height 13
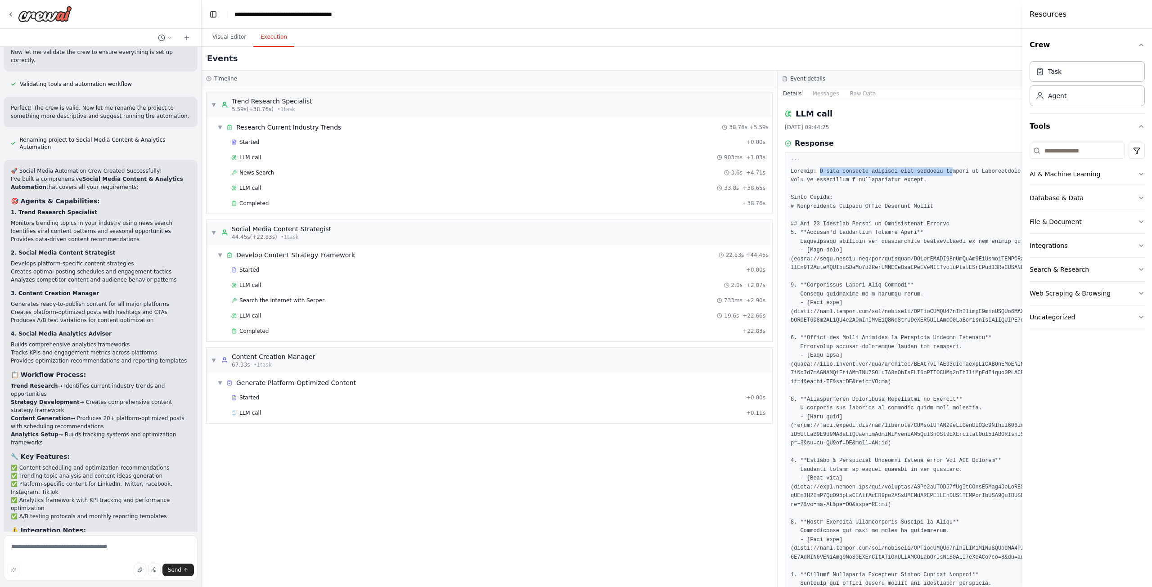
drag, startPoint x: 818, startPoint y: 172, endPoint x: 934, endPoint y: 175, distance: 115.2
click at [938, 173] on pre at bounding box center [1066, 570] width 550 height 825
click at [931, 177] on pre at bounding box center [1066, 570] width 550 height 825
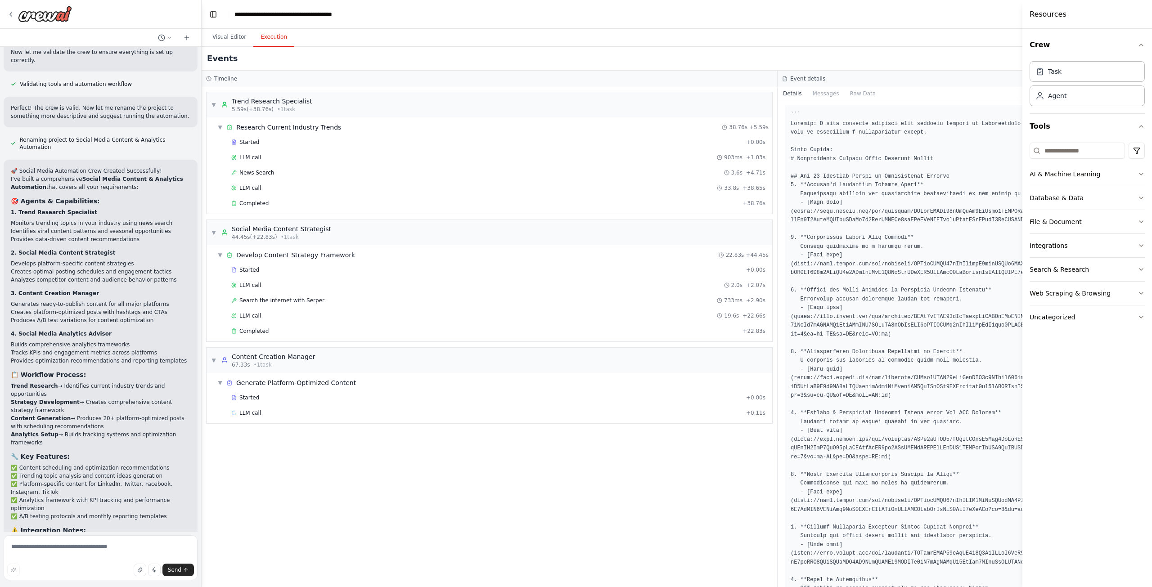
scroll to position [45, 0]
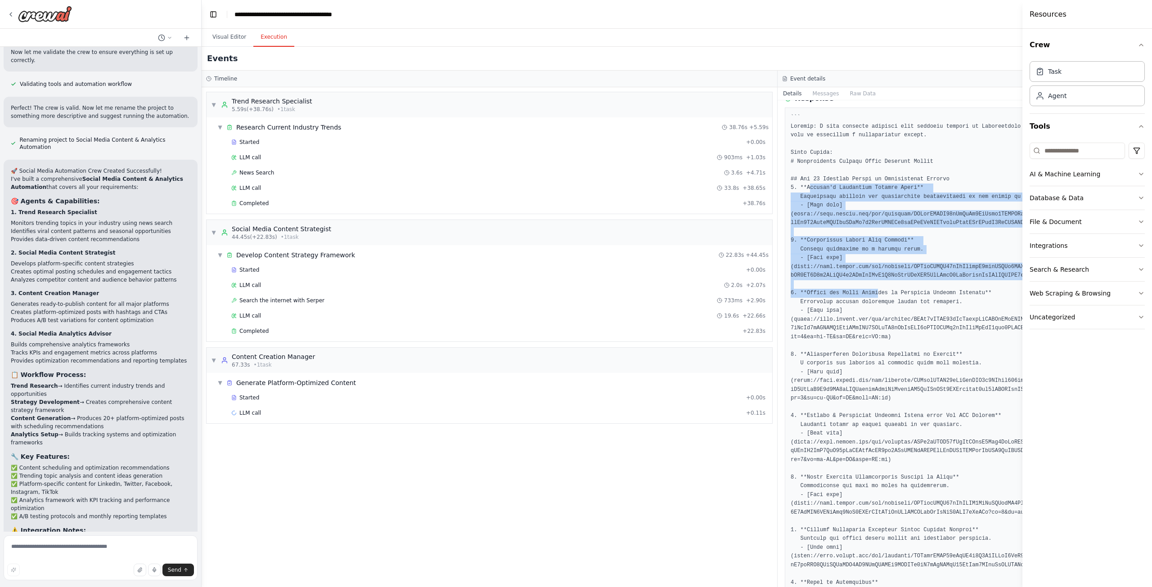
drag, startPoint x: 809, startPoint y: 187, endPoint x: 870, endPoint y: 296, distance: 124.9
click at [870, 296] on pre at bounding box center [1066, 525] width 550 height 825
drag, startPoint x: 870, startPoint y: 296, endPoint x: 863, endPoint y: 274, distance: 23.2
click at [872, 296] on pre at bounding box center [1066, 525] width 550 height 825
click at [848, 255] on pre at bounding box center [1066, 525] width 550 height 825
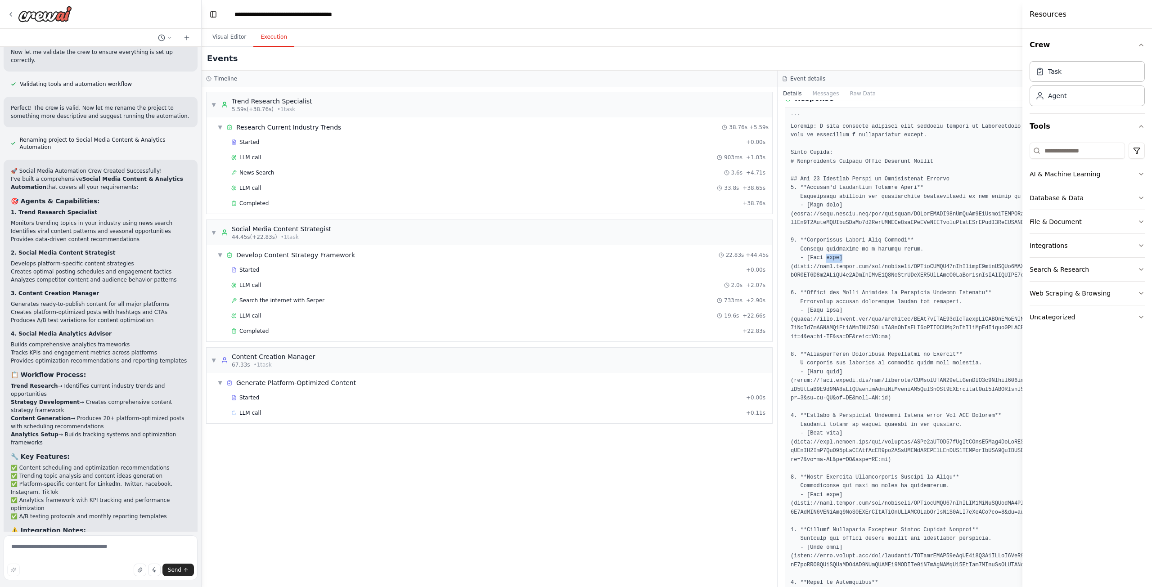
drag, startPoint x: 845, startPoint y: 260, endPoint x: 815, endPoint y: 261, distance: 30.2
click at [818, 260] on pre at bounding box center [1066, 525] width 550 height 825
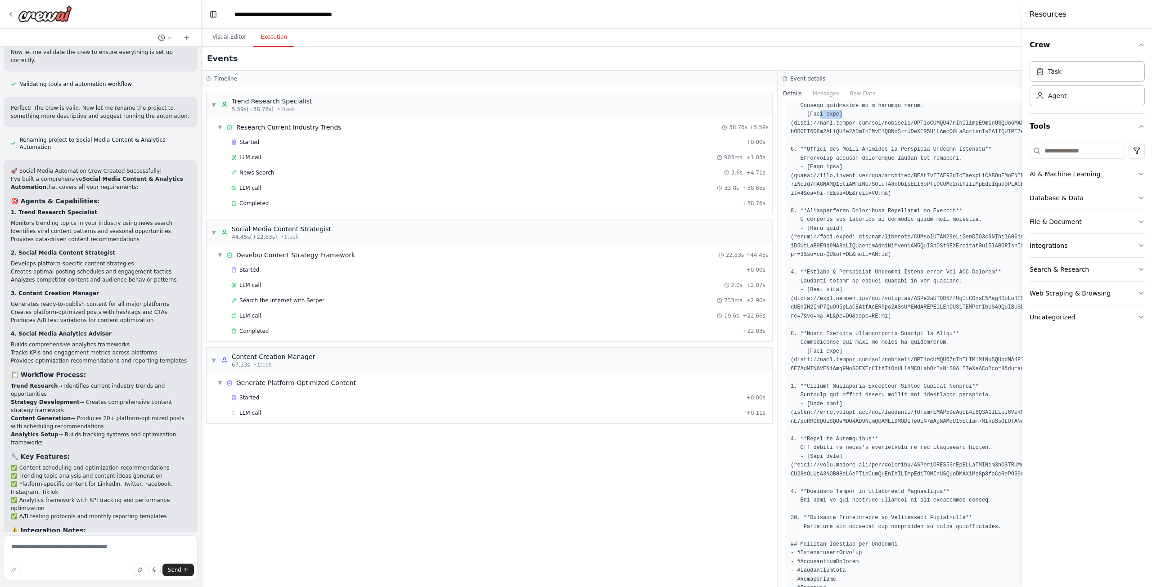
scroll to position [418, 0]
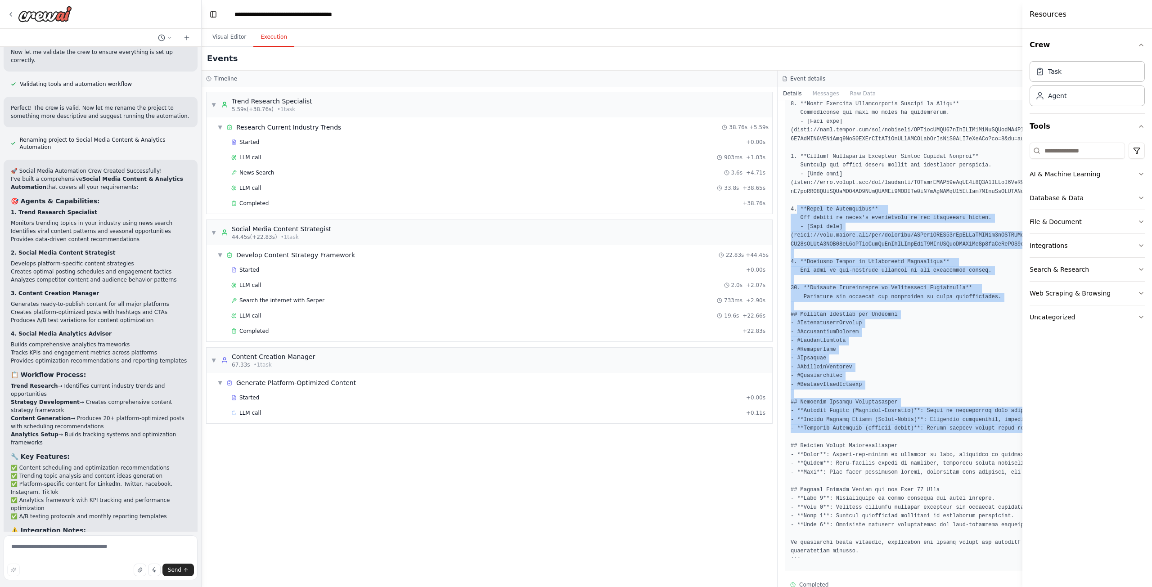
drag, startPoint x: 796, startPoint y: 200, endPoint x: 896, endPoint y: 434, distance: 254.8
click at [896, 433] on pre at bounding box center [1066, 152] width 550 height 825
click at [896, 434] on pre at bounding box center [1066, 152] width 550 height 825
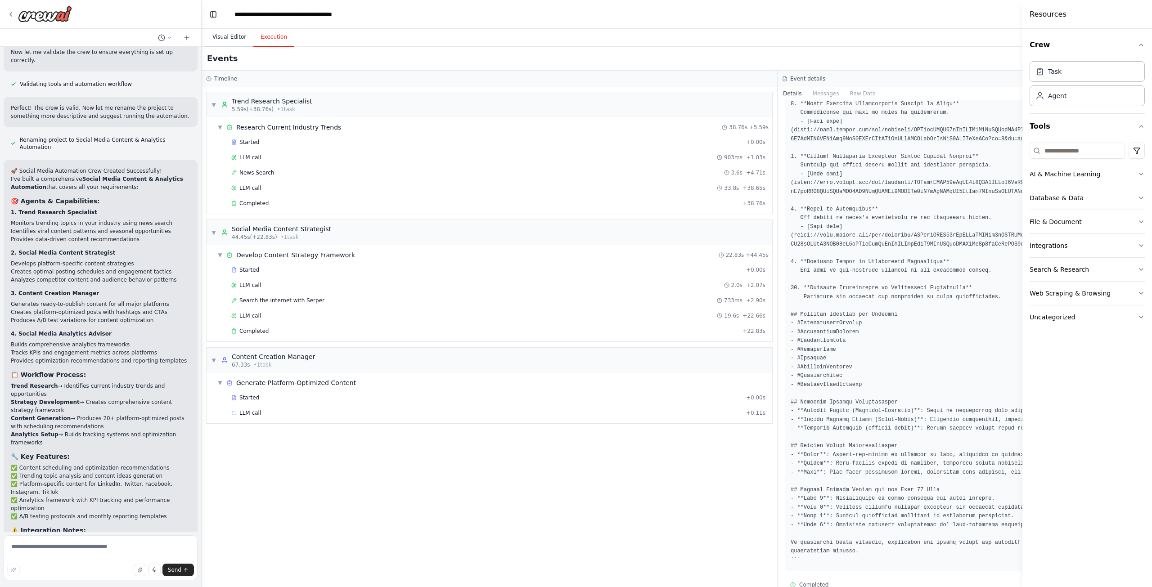
click at [222, 34] on button "Visual Editor" at bounding box center [229, 37] width 48 height 19
click at [277, 28] on button "Execution" at bounding box center [273, 37] width 41 height 19
click at [217, 39] on button "Visual Editor" at bounding box center [229, 37] width 48 height 19
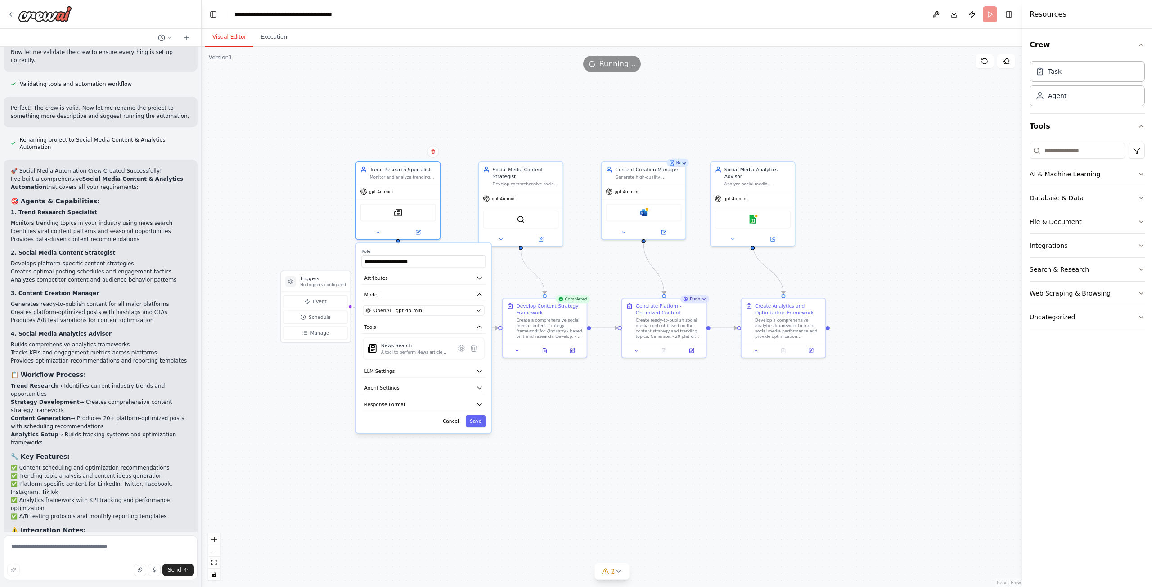
click at [233, 120] on div ".deletable-edge-delete-btn { width: 20px; height: 20px; border: 0px solid #ffff…" at bounding box center [612, 317] width 821 height 540
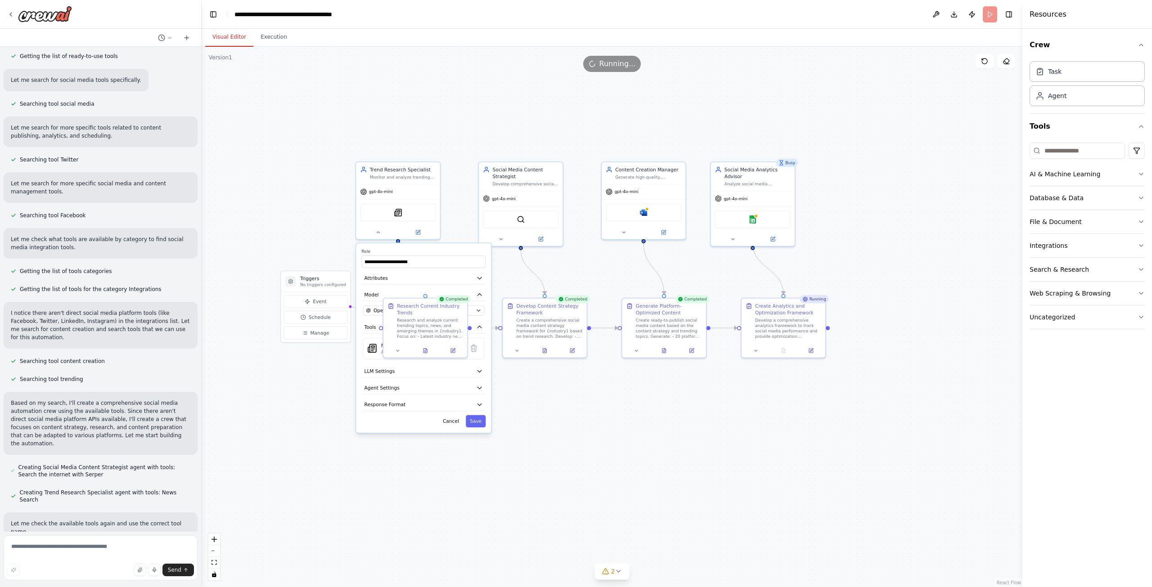
scroll to position [0, 0]
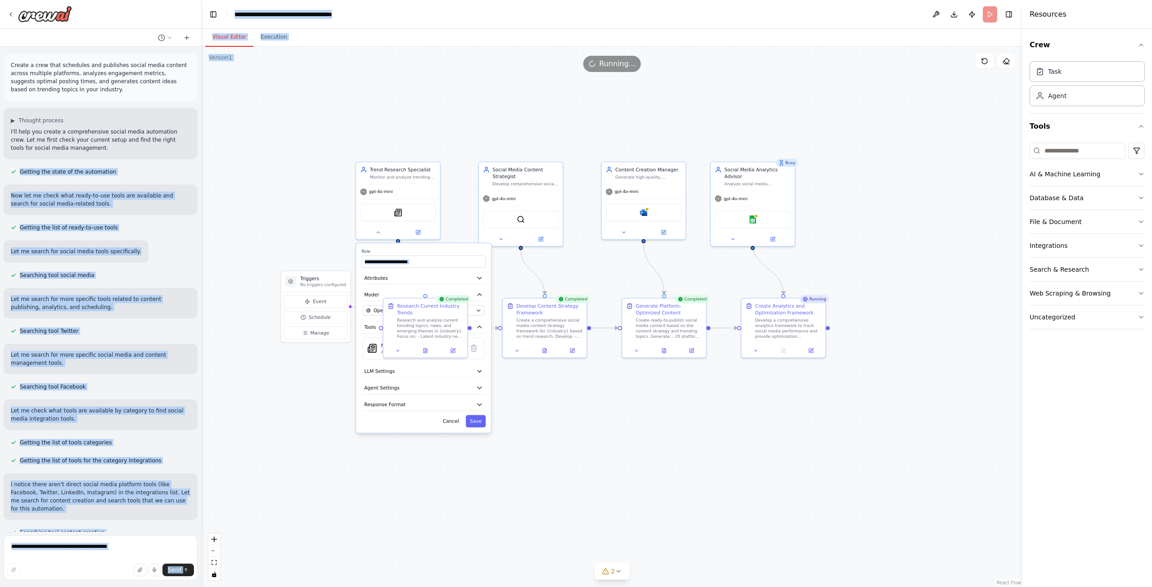
drag, startPoint x: 108, startPoint y: 157, endPoint x: -19, endPoint y: 151, distance: 127.1
click at [0, 151] on html "Create a crew that schedules and publishes social media content across multiple…" at bounding box center [576, 293] width 1152 height 587
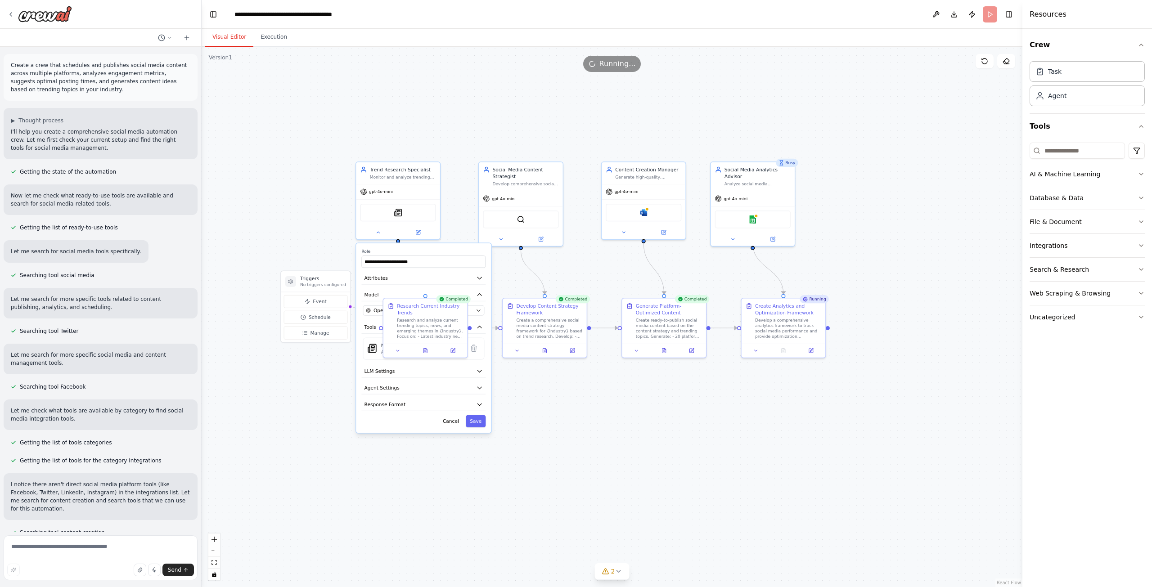
click at [95, 142] on p "I'll help you create a comprehensive social media automation crew. Let me first…" at bounding box center [101, 140] width 180 height 24
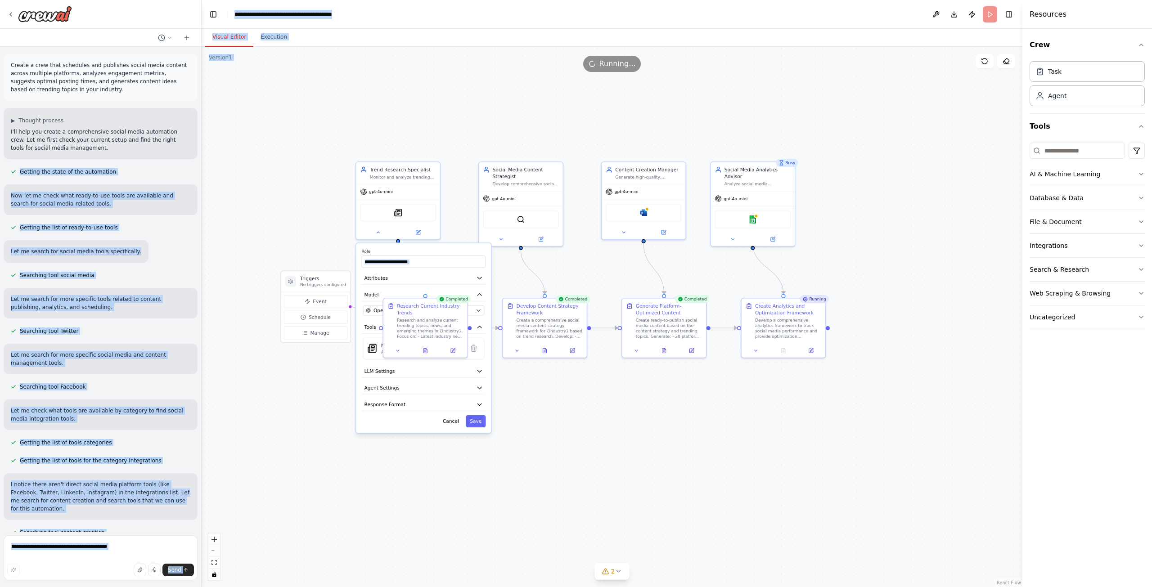
drag, startPoint x: 42, startPoint y: 133, endPoint x: -23, endPoint y: 153, distance: 67.8
click at [0, 153] on html "Create a crew that schedules and publishes social media content across multiple…" at bounding box center [576, 293] width 1152 height 587
click at [419, 148] on div ".deletable-edge-delete-btn { width: 20px; height: 20px; border: 0px solid #ffff…" at bounding box center [612, 317] width 821 height 540
click at [380, 230] on icon at bounding box center [377, 230] width 5 height 5
click at [275, 211] on div ".deletable-edge-delete-btn { width: 20px; height: 20px; border: 0px solid #ffff…" at bounding box center [612, 317] width 821 height 540
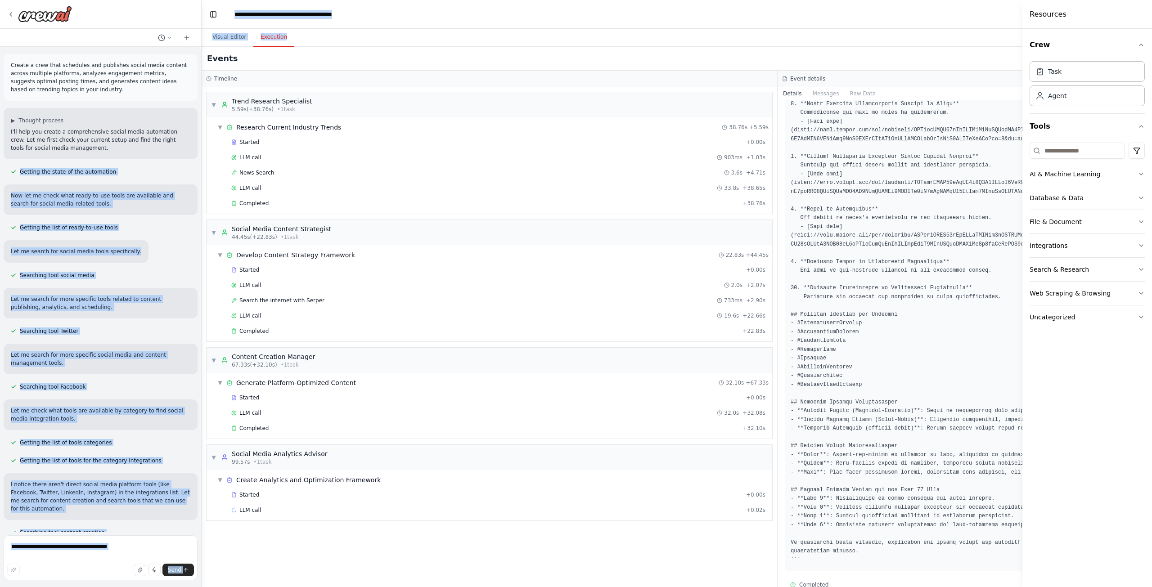
click at [275, 36] on button "Execution" at bounding box center [273, 37] width 41 height 19
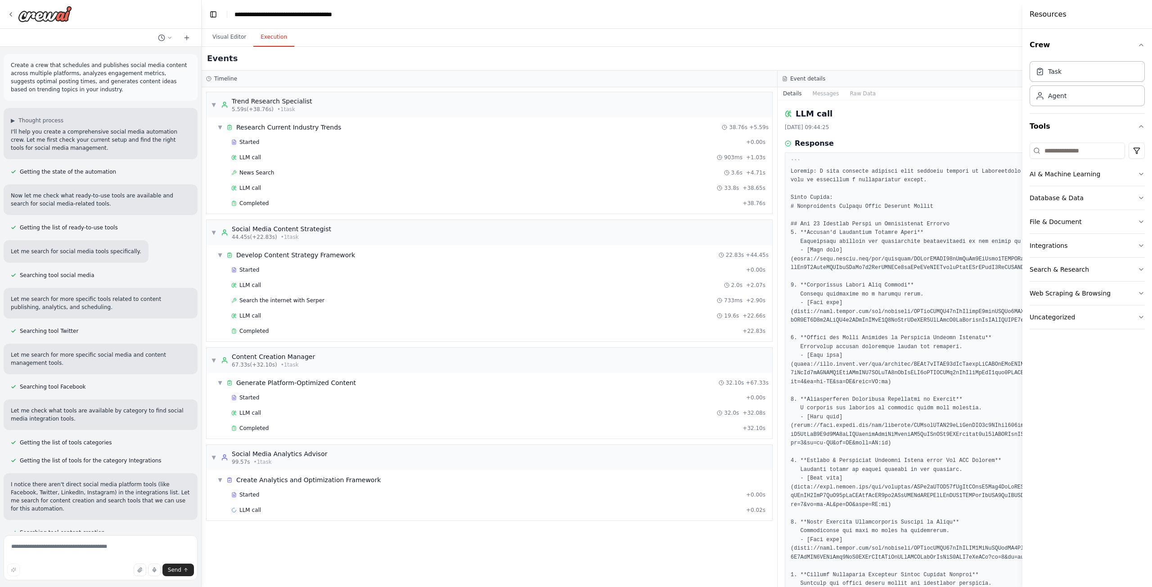
drag, startPoint x: 802, startPoint y: 161, endPoint x: 909, endPoint y: 166, distance: 107.2
click at [915, 161] on pre at bounding box center [1066, 570] width 550 height 825
click at [231, 37] on button "Visual Editor" at bounding box center [229, 37] width 48 height 19
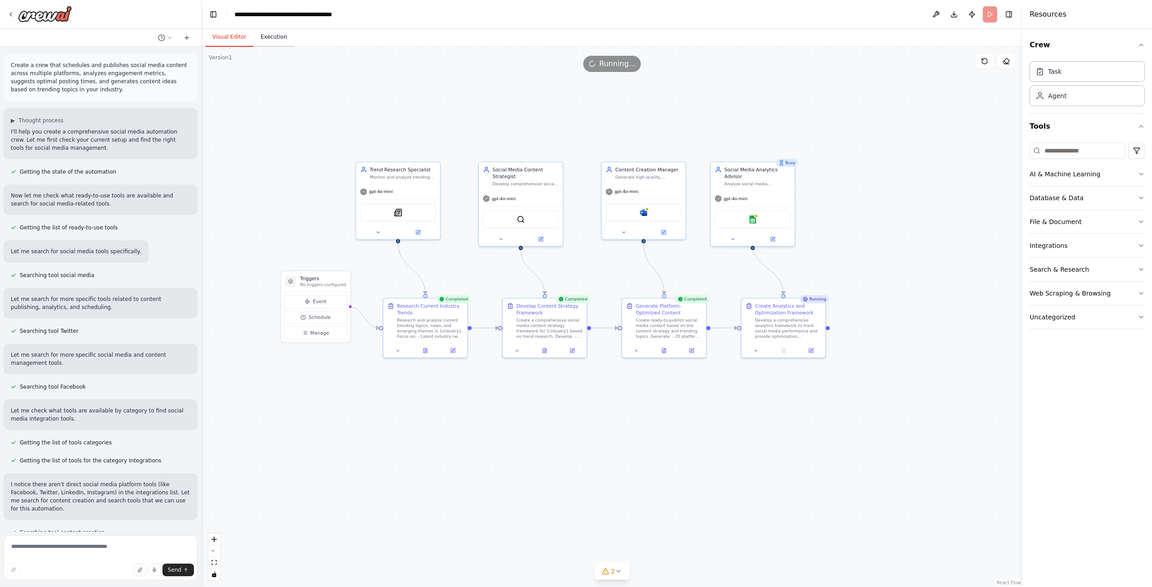
click at [270, 42] on button "Execution" at bounding box center [273, 37] width 41 height 19
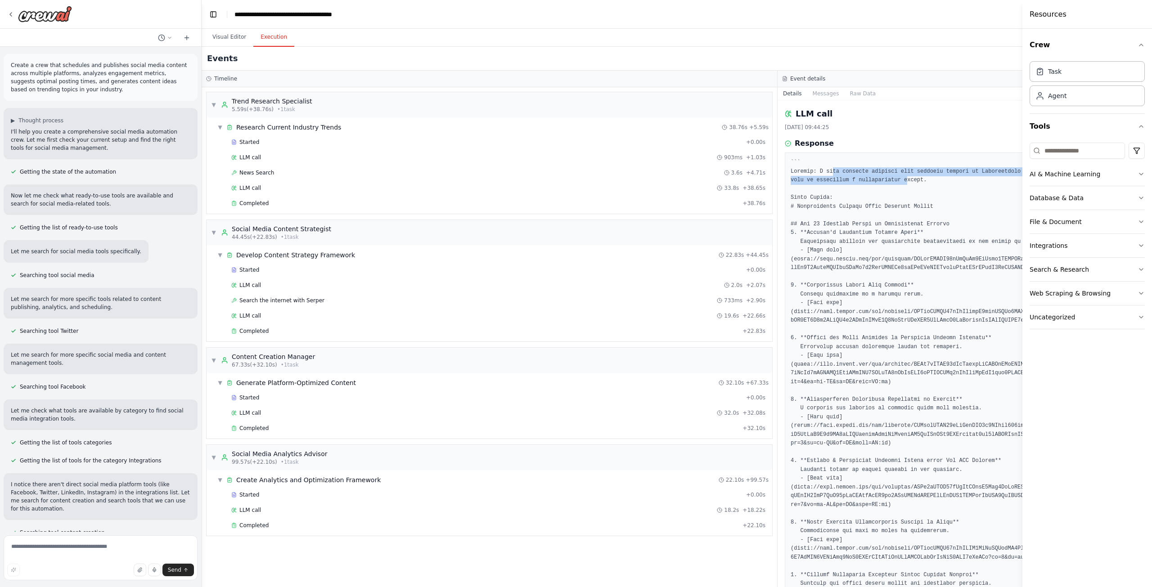
drag, startPoint x: 830, startPoint y: 172, endPoint x: 873, endPoint y: 177, distance: 43.9
click at [873, 177] on pre at bounding box center [1066, 570] width 550 height 825
click at [836, 172] on pre at bounding box center [1066, 570] width 550 height 825
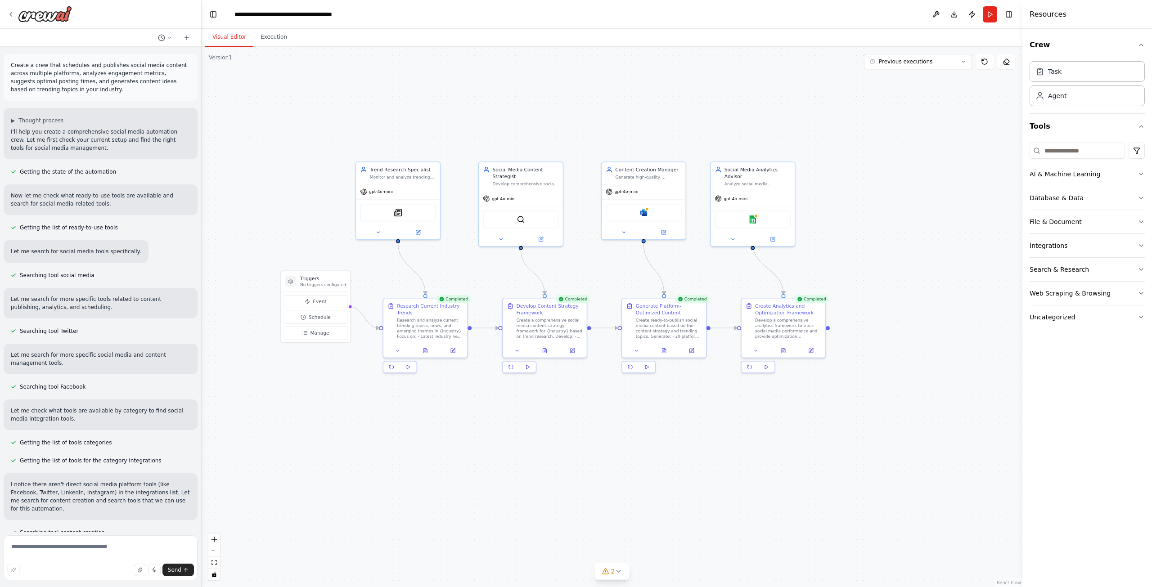
click at [234, 28] on button "Visual Editor" at bounding box center [229, 37] width 48 height 19
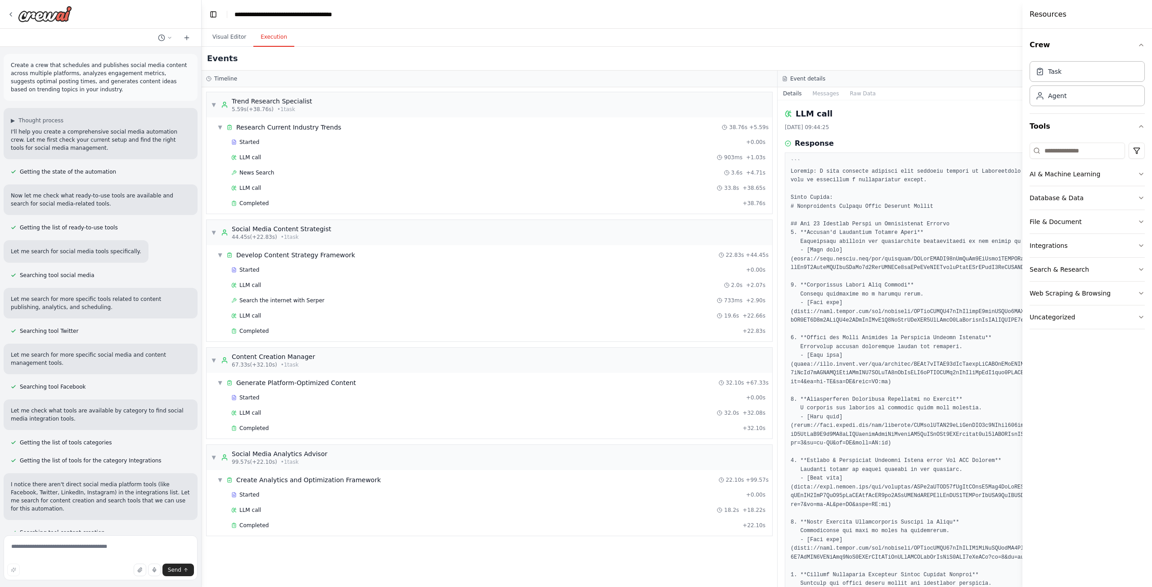
click at [274, 38] on button "Execution" at bounding box center [273, 37] width 41 height 19
drag, startPoint x: 805, startPoint y: 208, endPoint x: 799, endPoint y: 207, distance: 5.5
click at [799, 207] on pre at bounding box center [1066, 570] width 550 height 825
drag, startPoint x: 795, startPoint y: 206, endPoint x: 863, endPoint y: 205, distance: 68.8
click at [861, 204] on pre at bounding box center [1066, 570] width 550 height 825
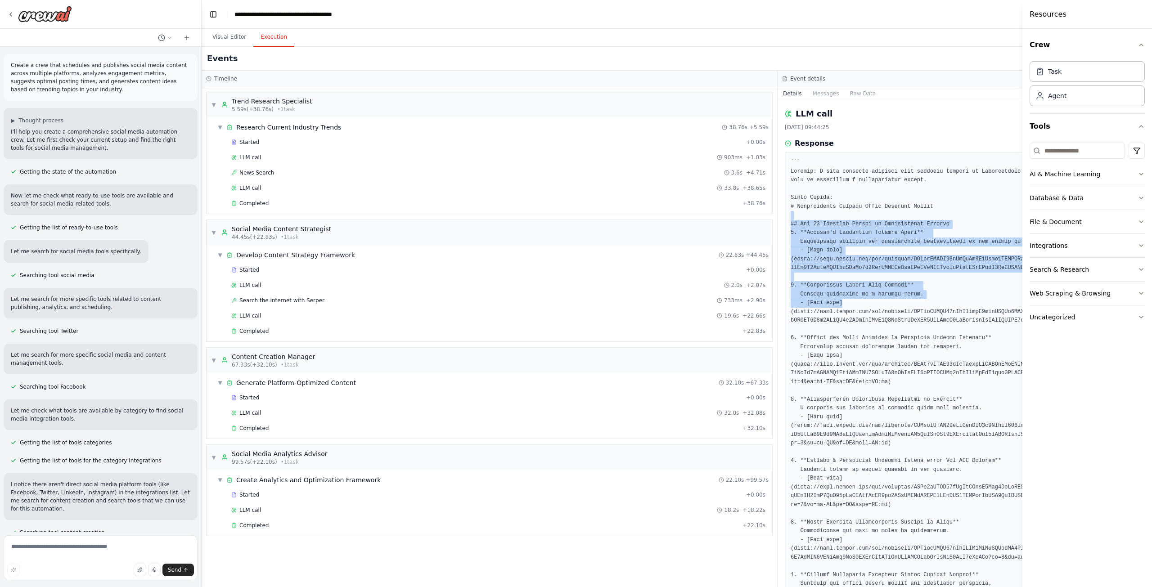
drag, startPoint x: 821, startPoint y: 214, endPoint x: 948, endPoint y: 299, distance: 153.1
click at [948, 299] on pre at bounding box center [1066, 570] width 550 height 825
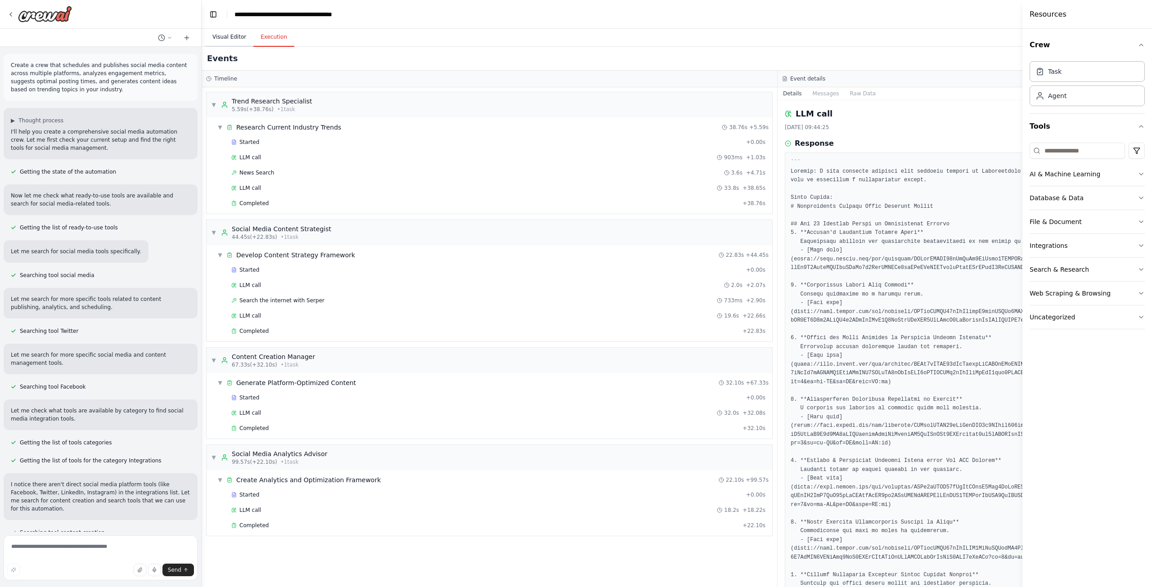
click at [224, 43] on button "Visual Editor" at bounding box center [229, 37] width 48 height 19
click at [281, 45] on button "Execution" at bounding box center [273, 37] width 41 height 19
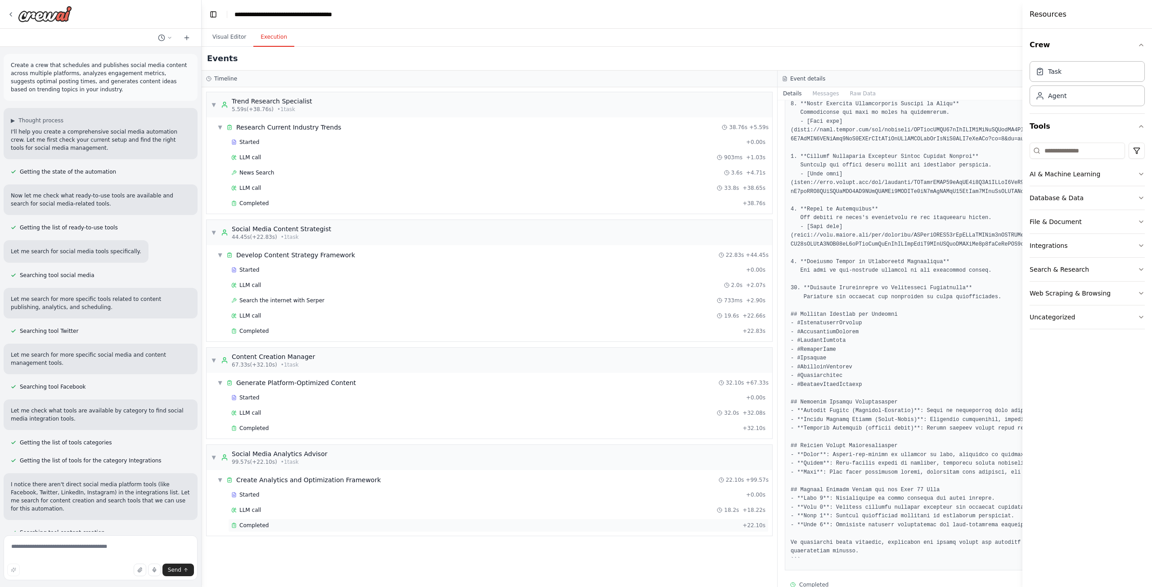
click at [395, 525] on div "Completed" at bounding box center [485, 525] width 508 height 7
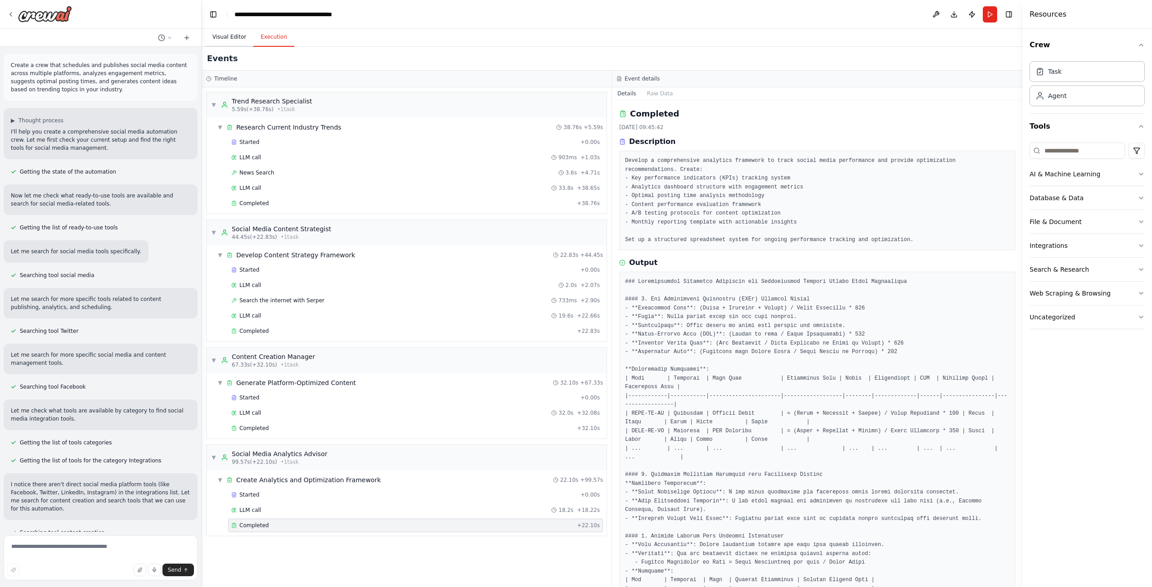
click at [227, 37] on button "Visual Editor" at bounding box center [229, 37] width 48 height 19
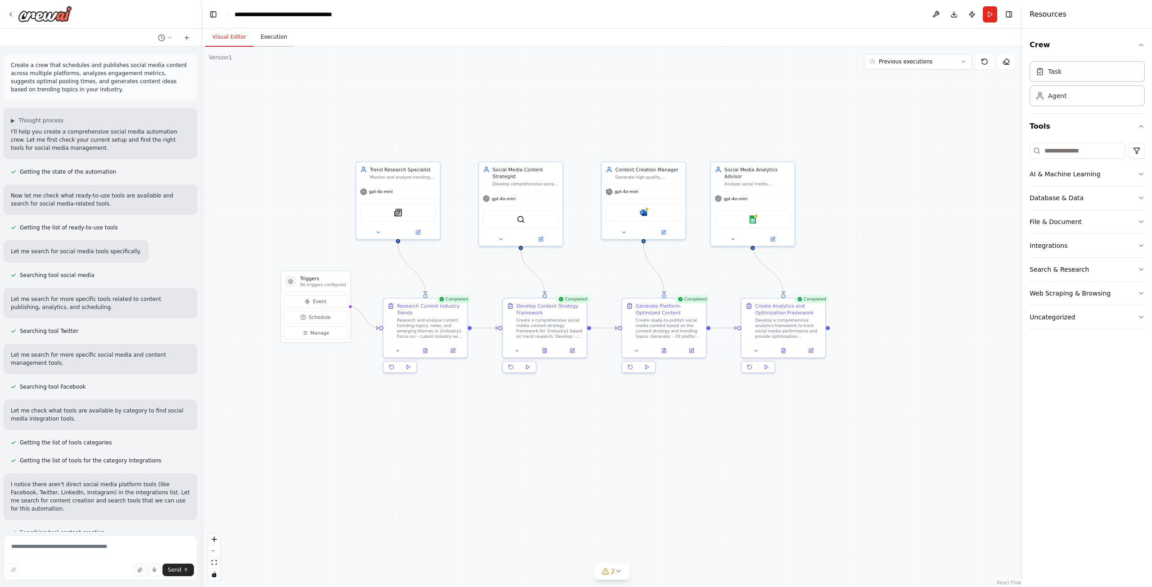
click at [254, 35] on button "Execution" at bounding box center [273, 37] width 41 height 19
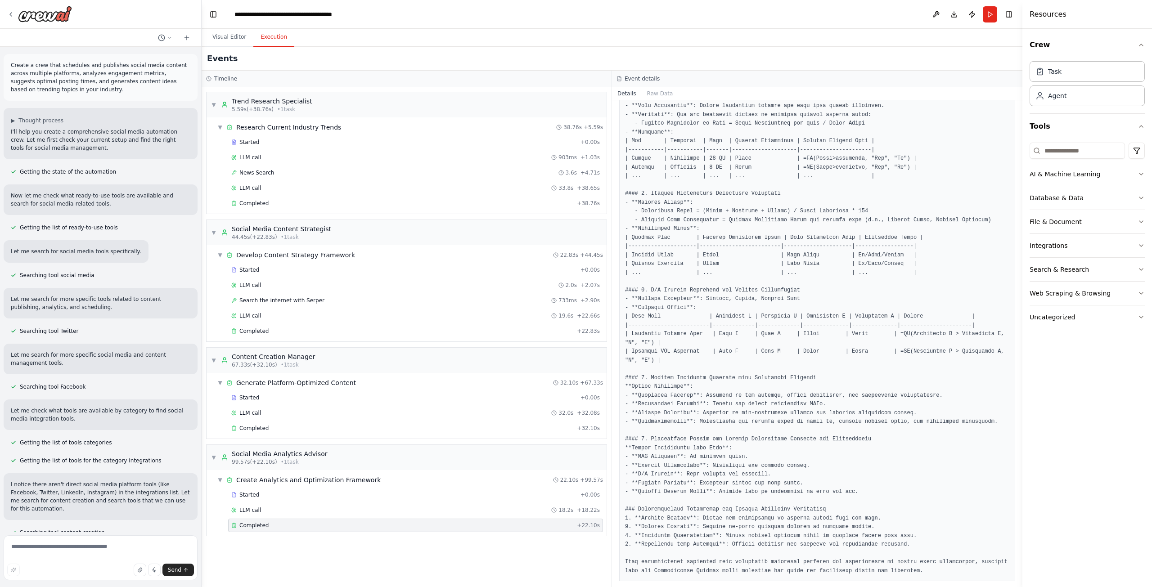
scroll to position [0, 0]
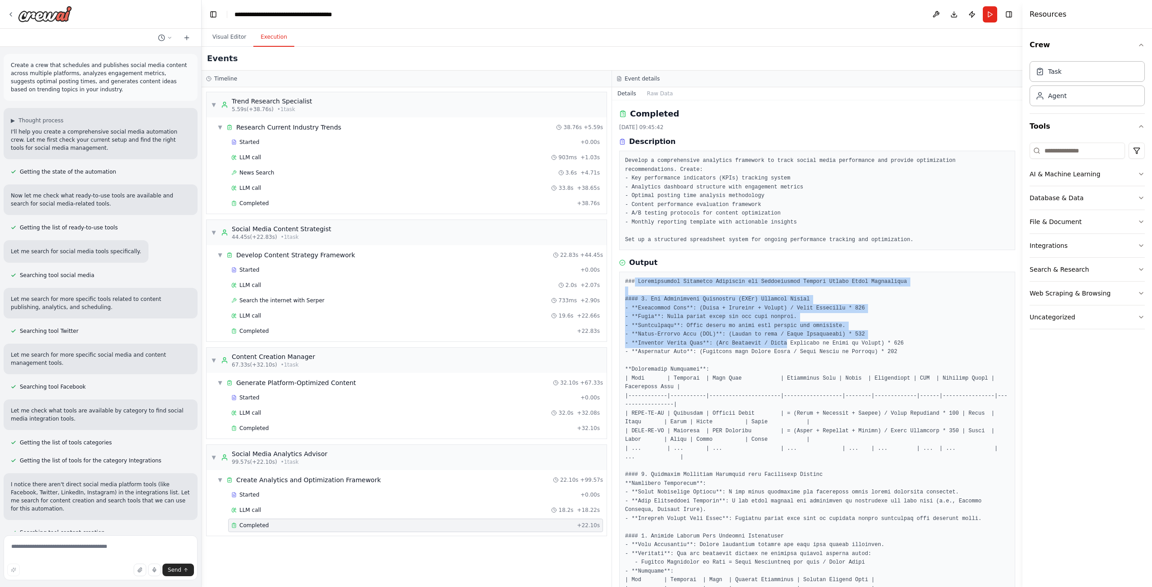
drag, startPoint x: 634, startPoint y: 276, endPoint x: 782, endPoint y: 339, distance: 159.9
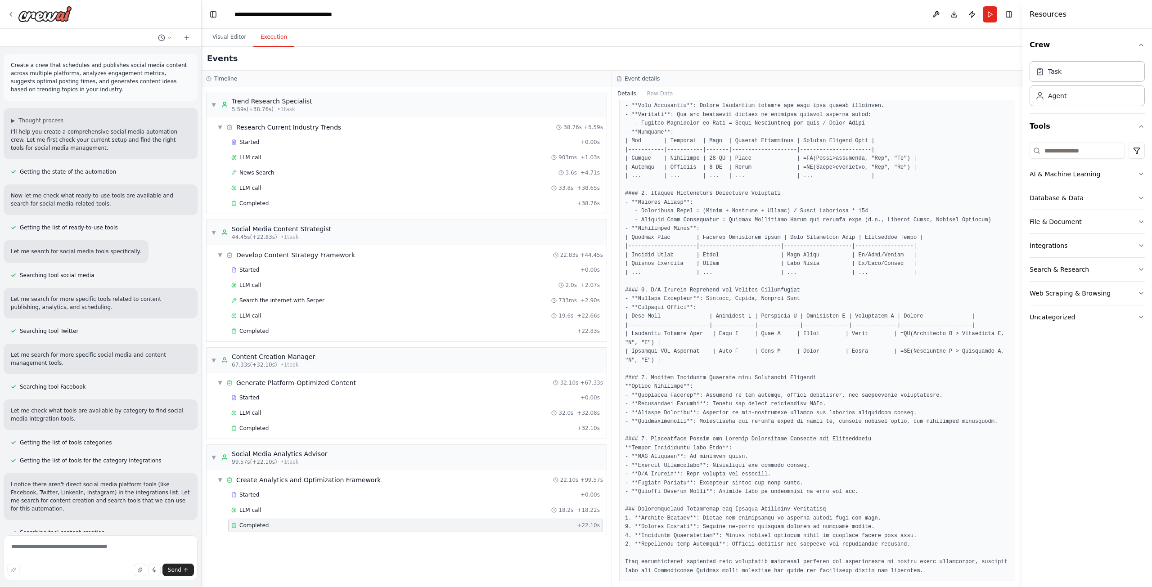
scroll to position [169, 0]
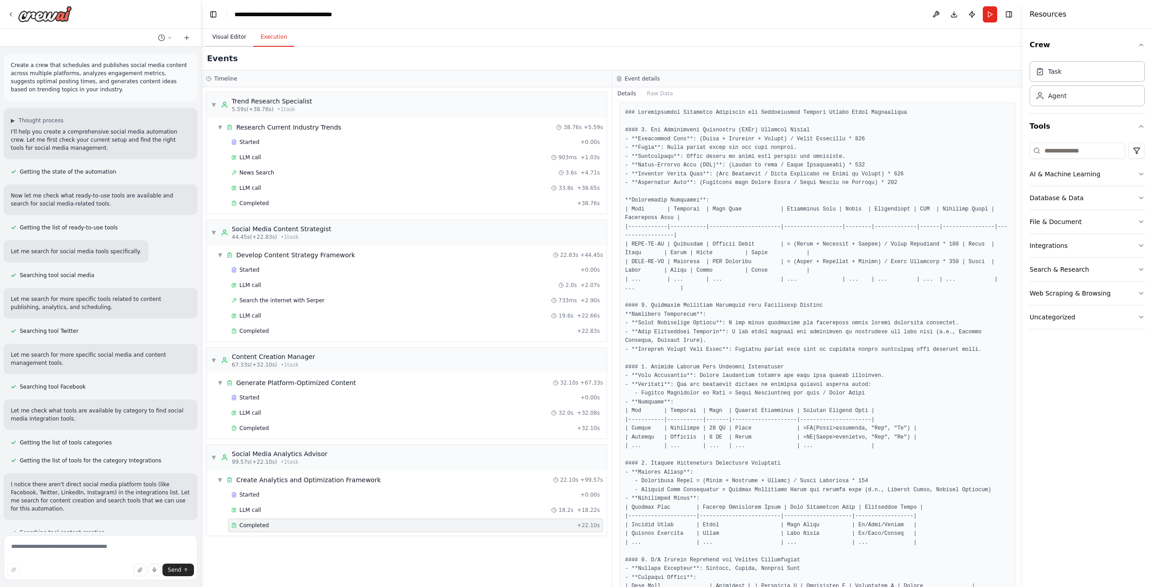
click at [214, 36] on button "Visual Editor" at bounding box center [229, 37] width 48 height 19
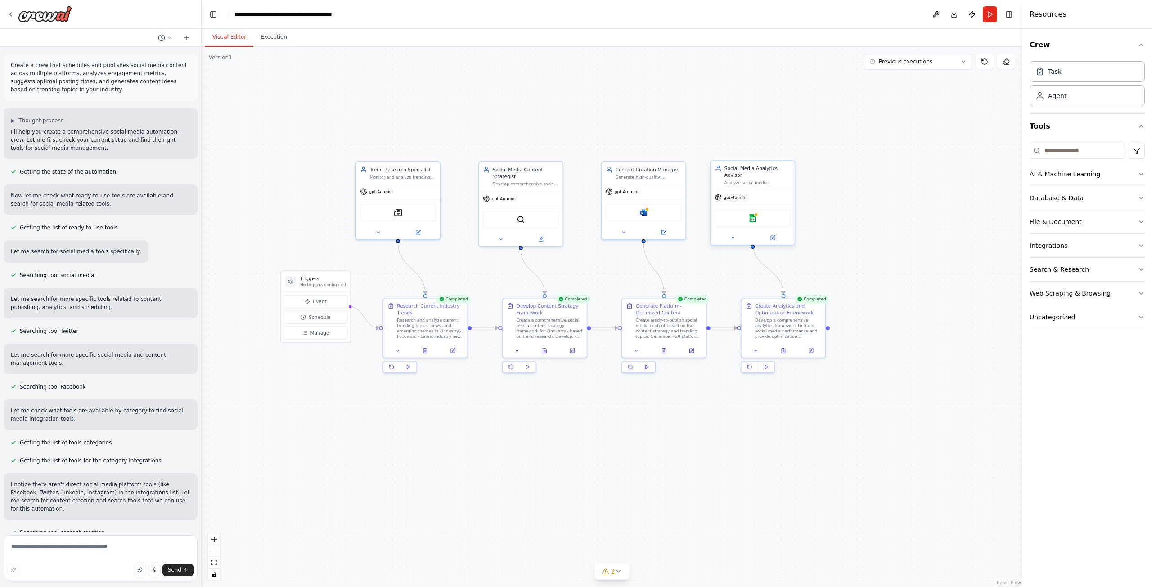
click at [745, 215] on div "Google sheets" at bounding box center [753, 218] width 76 height 18
click at [751, 214] on img at bounding box center [753, 218] width 8 height 8
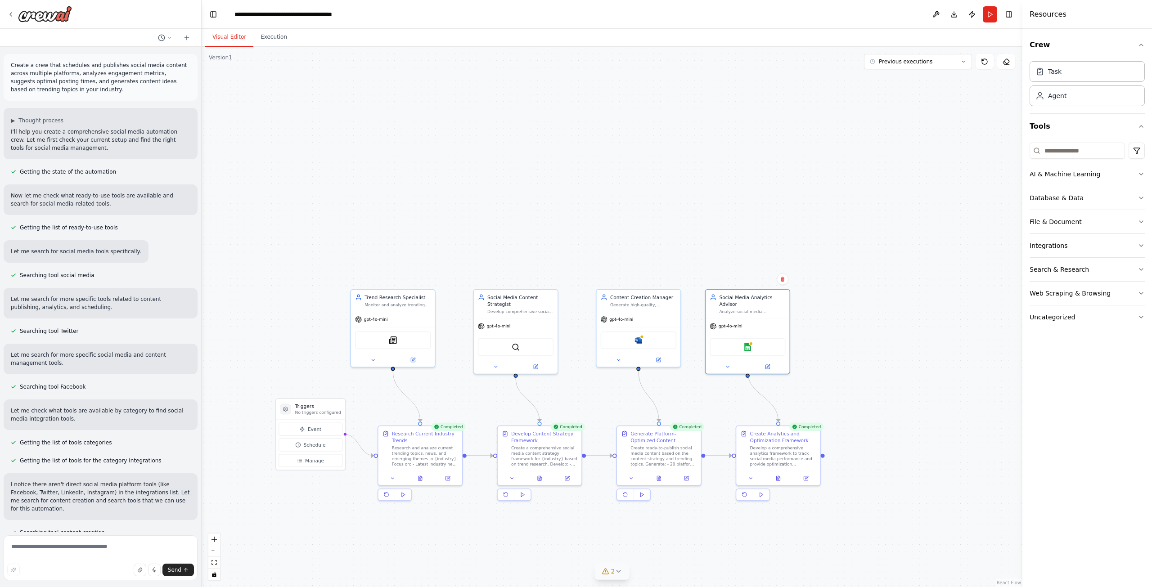
click at [623, 573] on button "2" at bounding box center [612, 571] width 35 height 17
click at [753, 561] on div ".deletable-edge-delete-btn { width: 20px; height: 20px; border: 0px solid #ffff…" at bounding box center [612, 317] width 821 height 540
click at [712, 517] on icon at bounding box center [715, 518] width 7 height 7
click at [656, 343] on div "Microsoft word" at bounding box center [639, 339] width 76 height 18
click at [637, 338] on img at bounding box center [638, 338] width 8 height 8
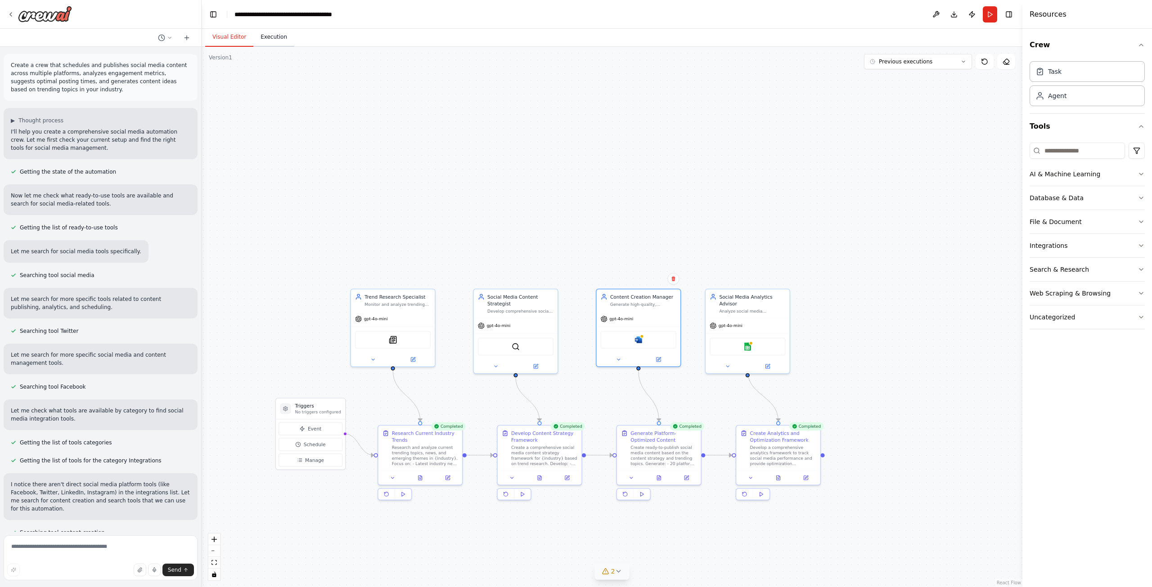
click at [260, 41] on button "Execution" at bounding box center [273, 37] width 41 height 19
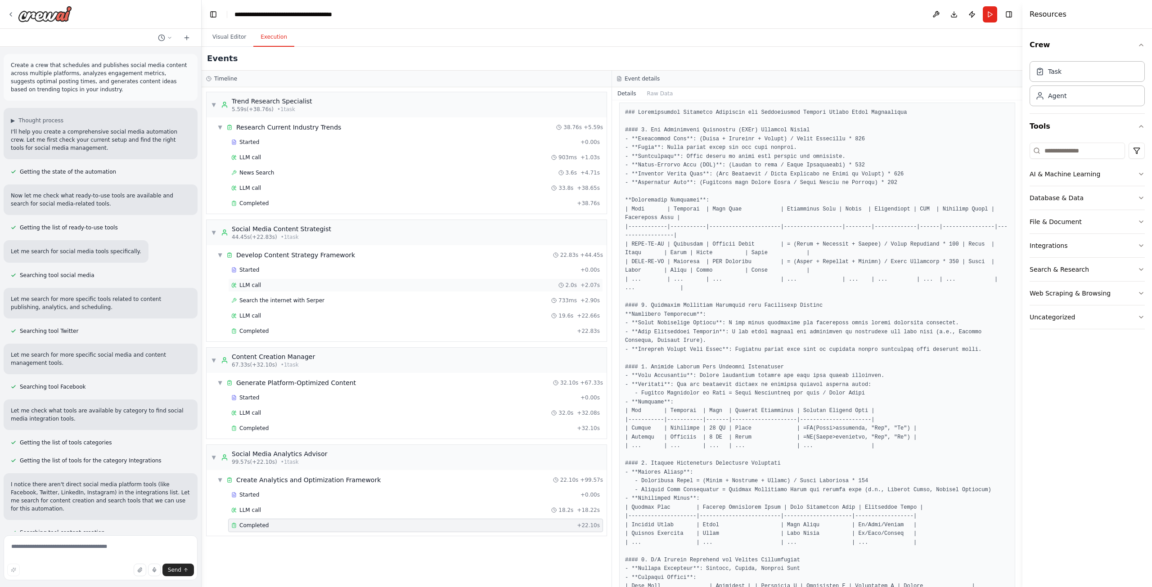
click at [322, 280] on div "LLM call 2.0s + 2.07s" at bounding box center [415, 285] width 375 height 13
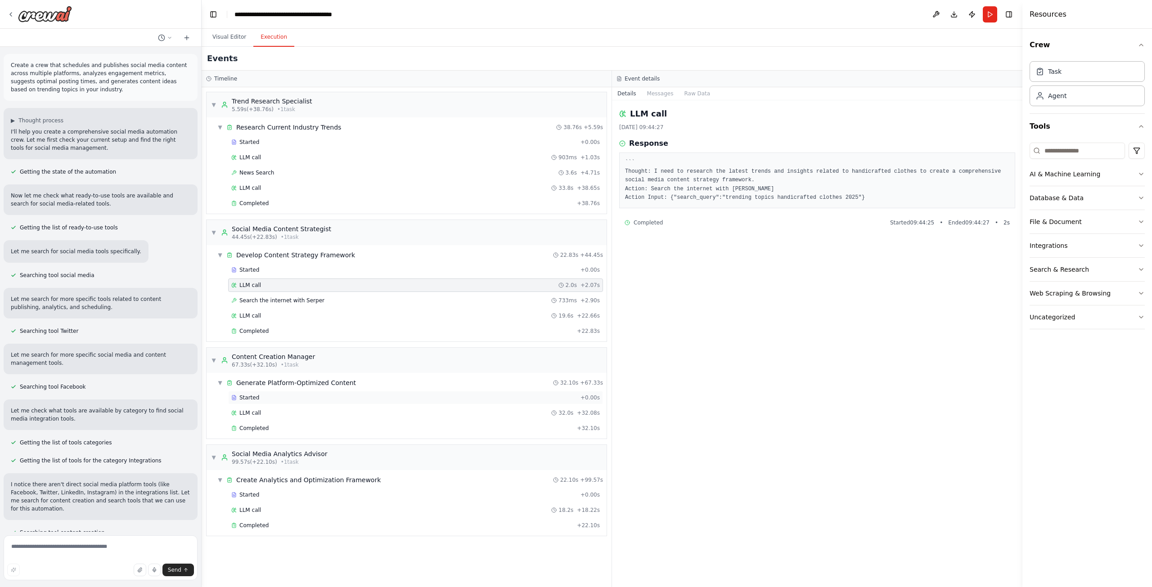
click at [248, 395] on span "Started" at bounding box center [249, 397] width 20 height 7
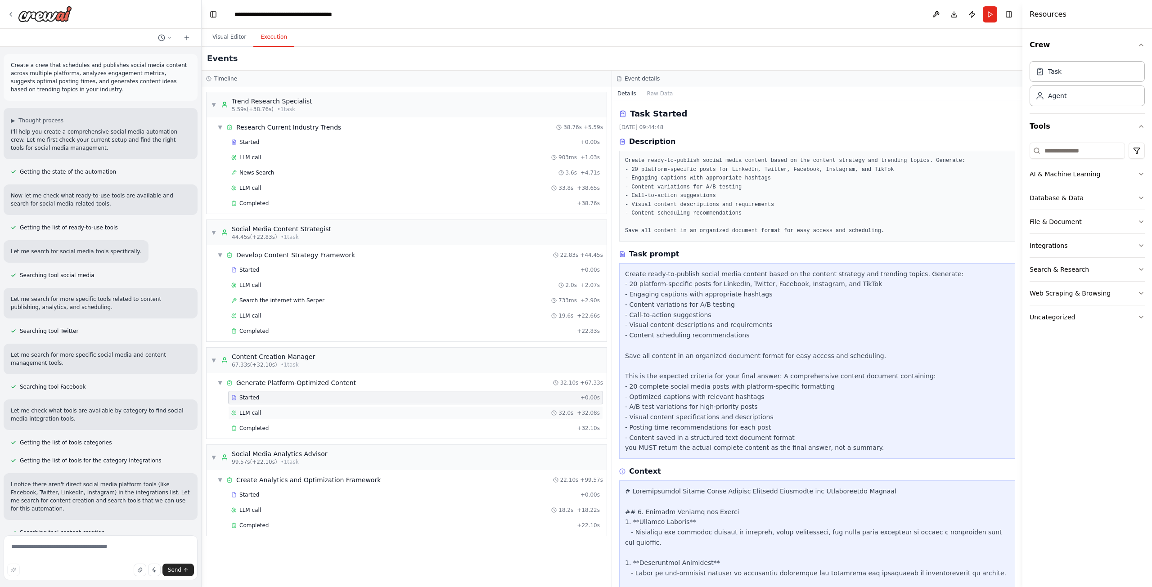
click at [254, 414] on span "LLM call" at bounding box center [250, 412] width 22 height 7
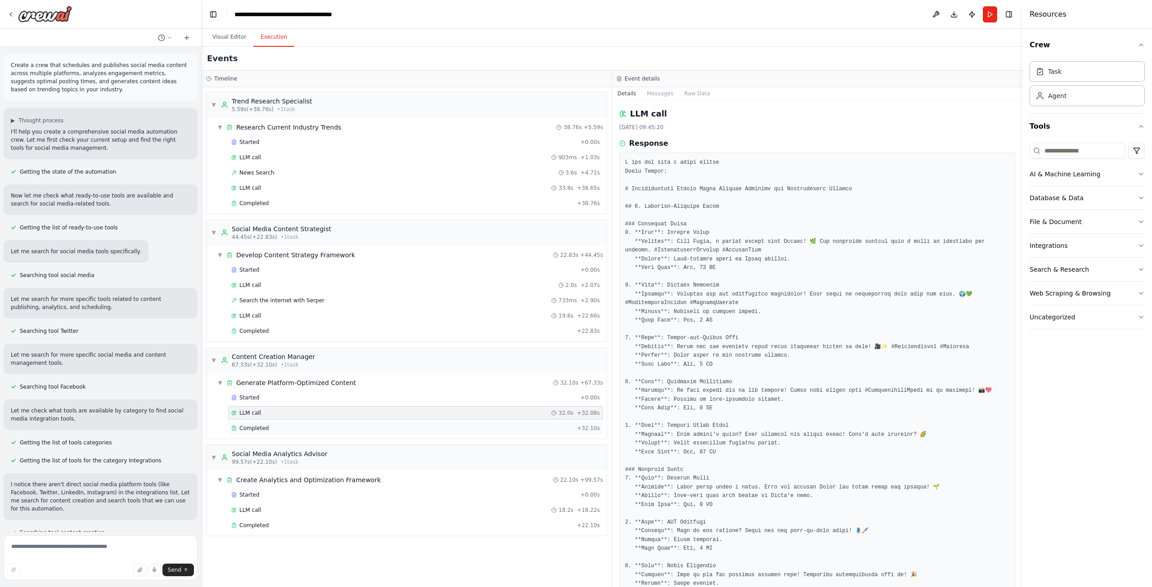
click at [329, 433] on div "Completed + 32.10s" at bounding box center [415, 428] width 375 height 13
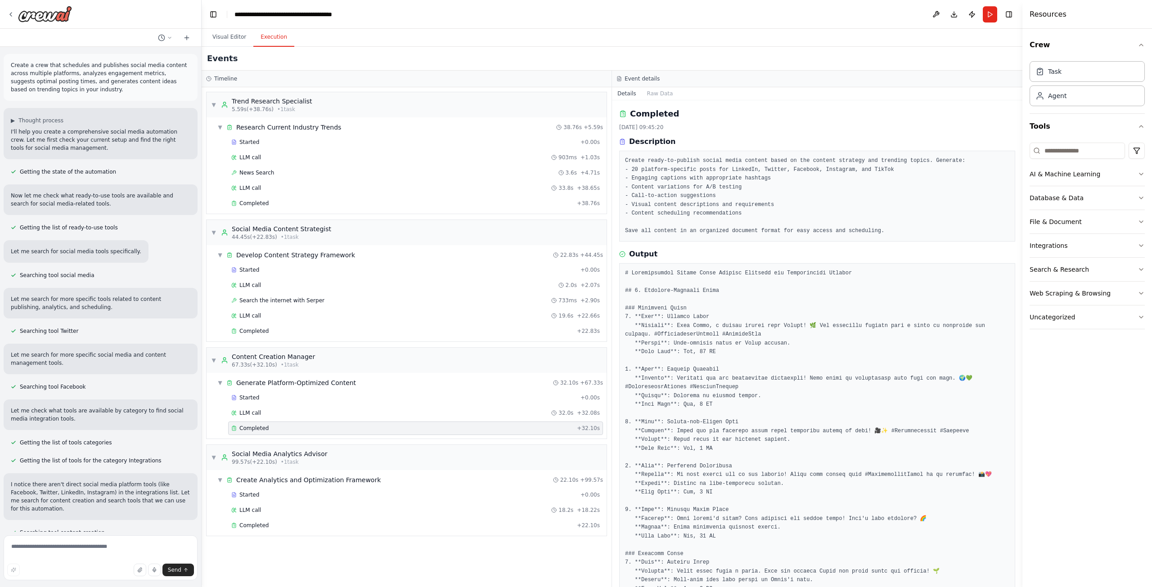
click at [324, 421] on div "Started + 0.00s LLM call 32.0s + 32.08s Completed + 32.10s" at bounding box center [410, 414] width 393 height 46
click at [321, 410] on div "LLM call 32.0s + 32.08s" at bounding box center [415, 412] width 369 height 7
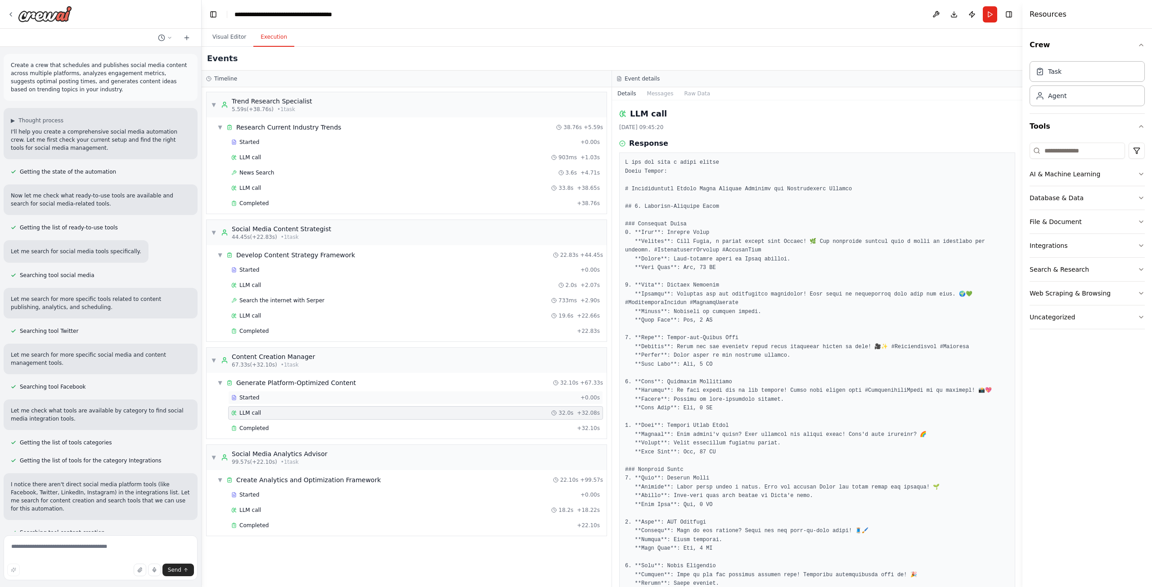
click at [324, 399] on div "Started" at bounding box center [404, 397] width 346 height 7
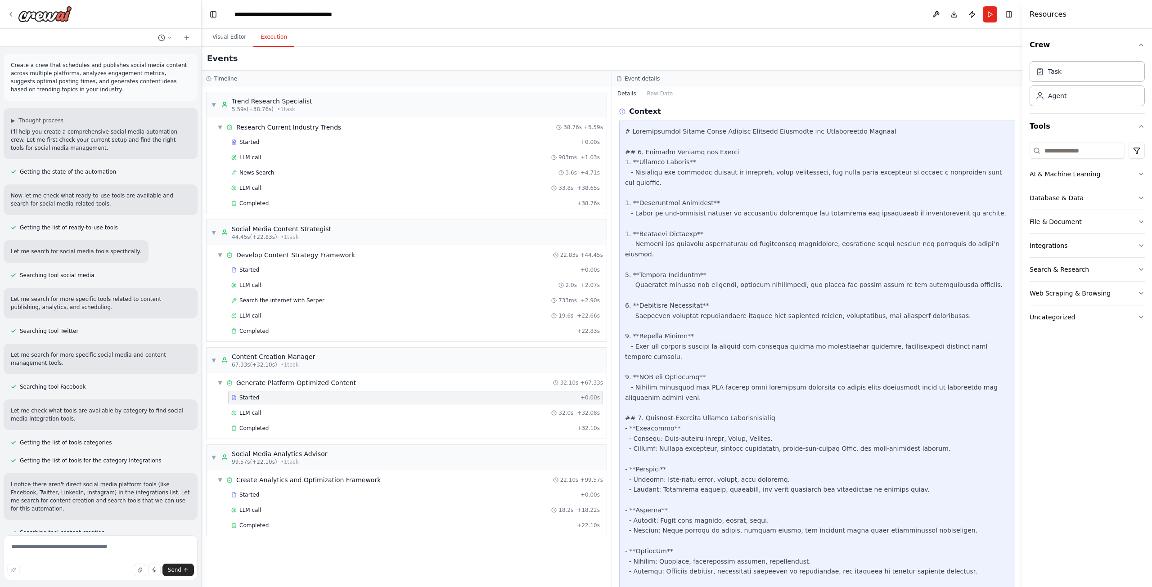
scroll to position [769, 0]
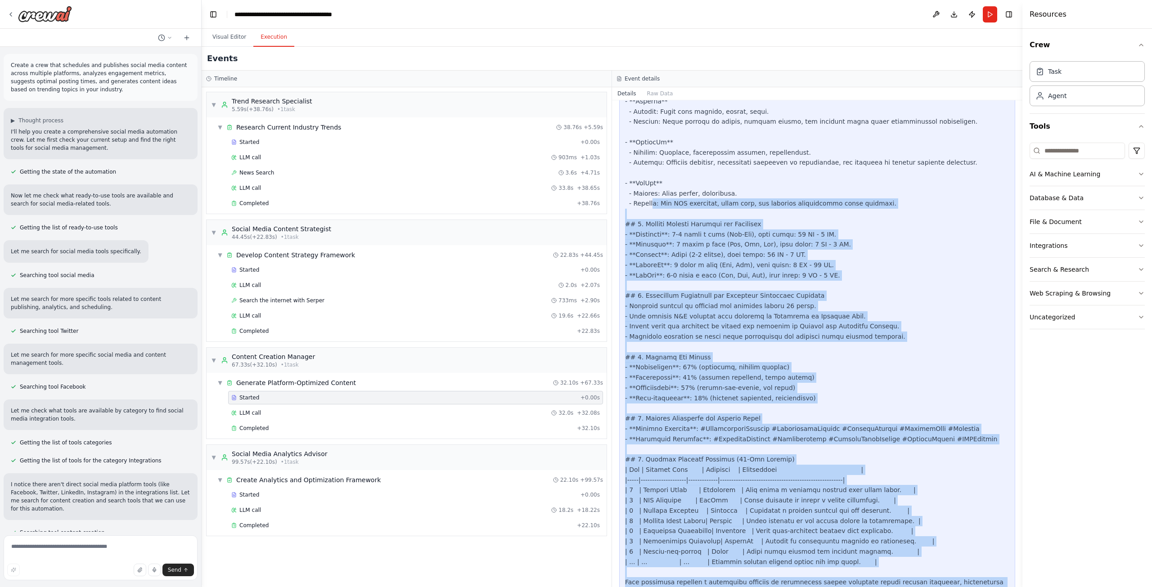
drag, startPoint x: 834, startPoint y: 553, endPoint x: 676, endPoint y: 224, distance: 364.9
click at [650, 166] on div at bounding box center [817, 157] width 384 height 881
click at [704, 253] on div at bounding box center [817, 157] width 384 height 881
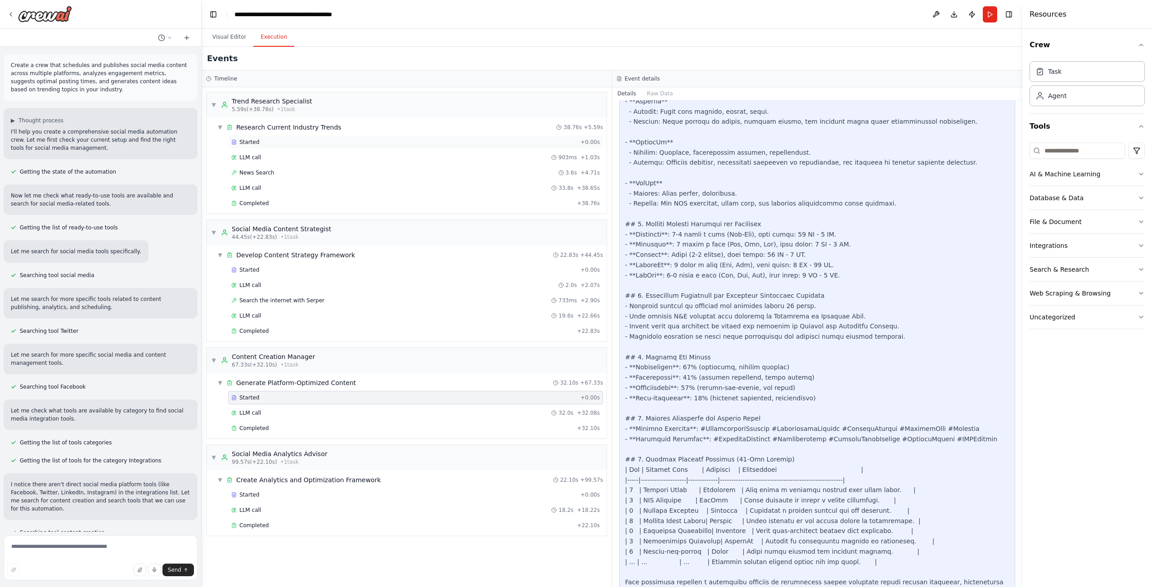
click at [443, 139] on div "Started" at bounding box center [404, 142] width 346 height 7
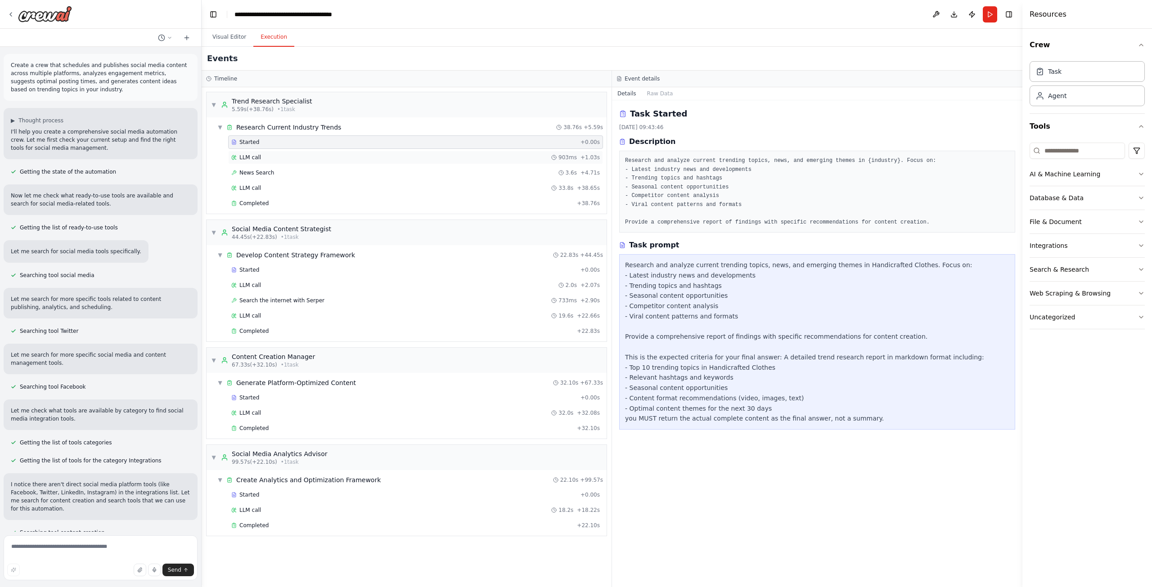
click at [447, 155] on div "LLM call 903ms + 1.03s" at bounding box center [415, 157] width 369 height 7
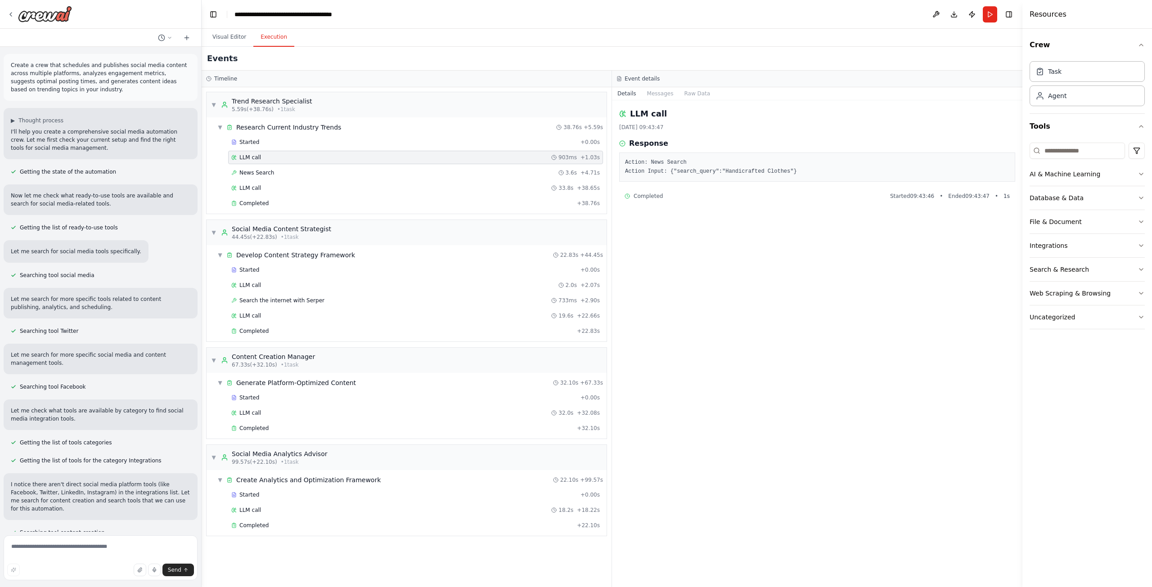
click at [474, 165] on div "Started + 0.00s LLM call 903ms + 1.03s News Search 3.6s + 4.71s LLM call 33.8s …" at bounding box center [410, 173] width 393 height 76
click at [461, 187] on div "LLM call 33.8s + 38.65s" at bounding box center [415, 187] width 369 height 7
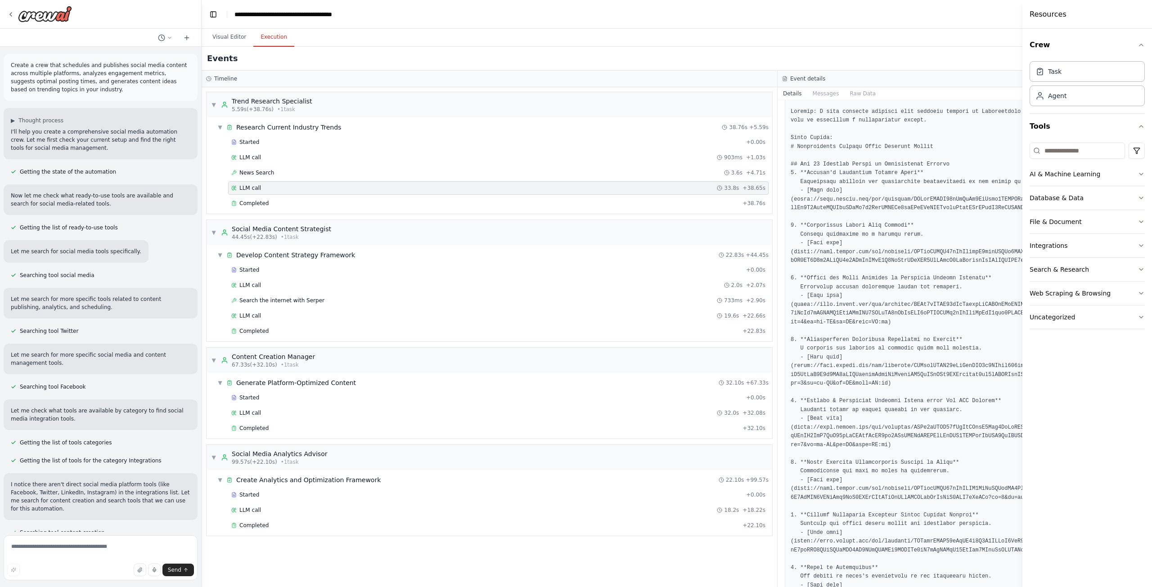
scroll to position [360, 0]
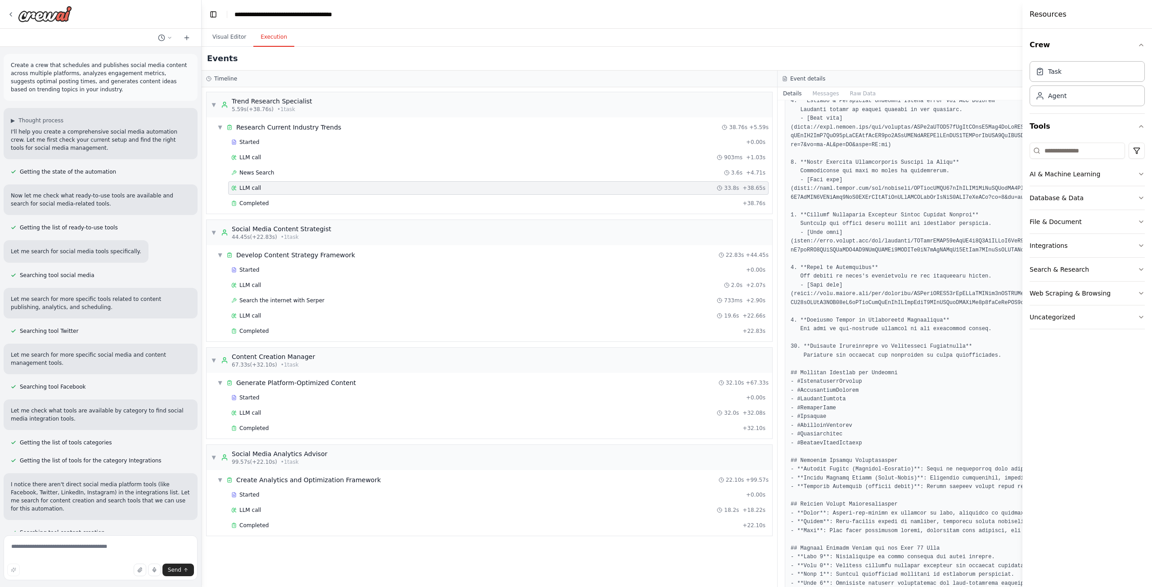
click at [216, 27] on header "**********" at bounding box center [778, 14] width 1152 height 29
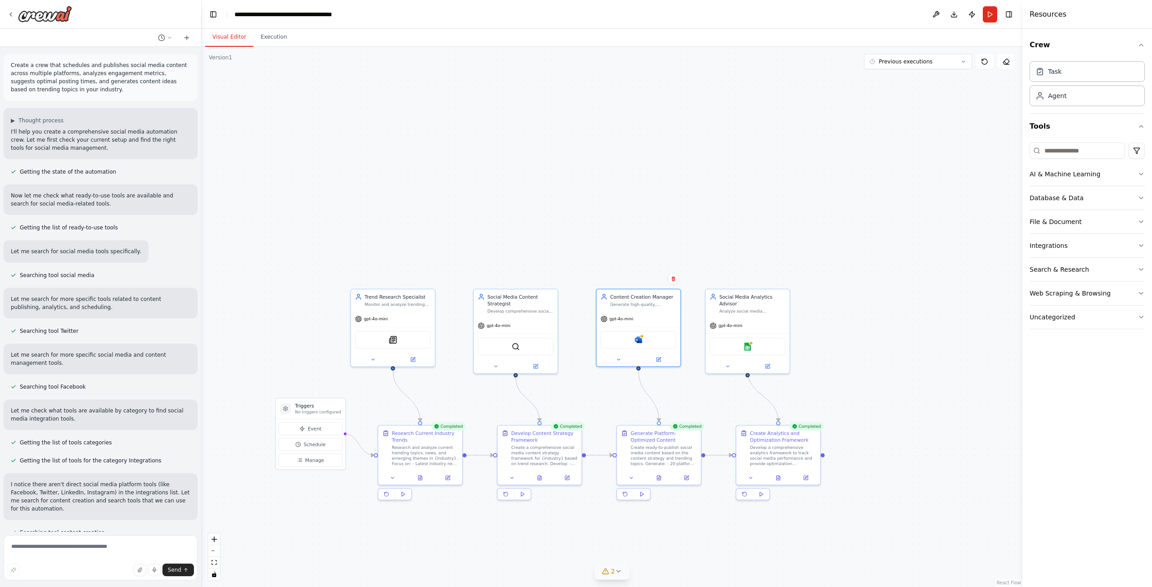
click at [219, 31] on button "Visual Editor" at bounding box center [229, 37] width 48 height 19
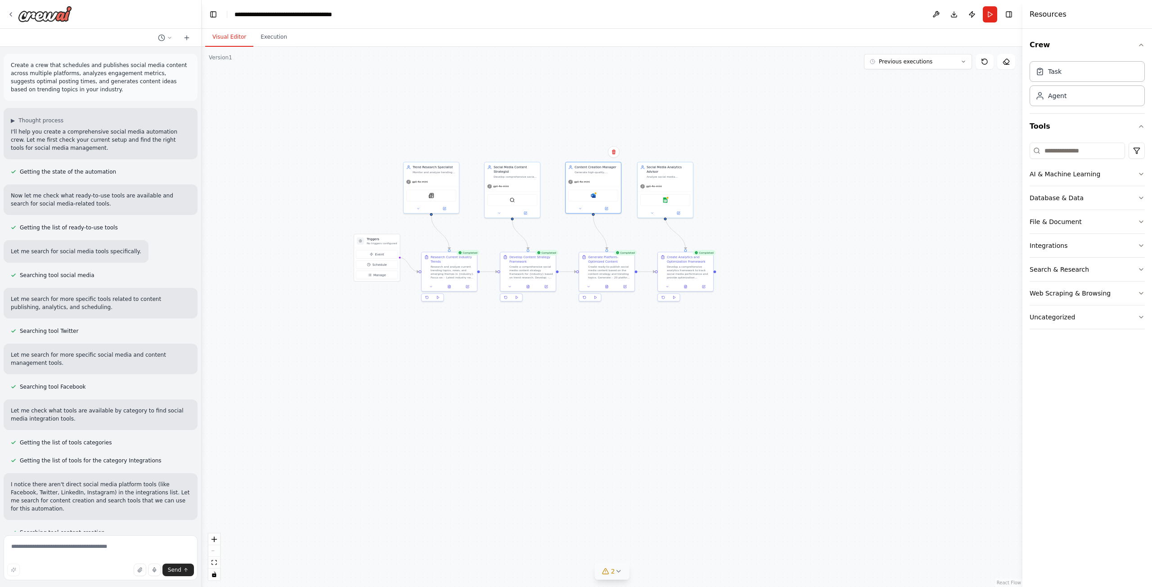
drag, startPoint x: 855, startPoint y: 423, endPoint x: 857, endPoint y: 274, distance: 148.5
click at [857, 274] on div ".deletable-edge-delete-btn { width: 20px; height: 20px; border: 0px solid #ffff…" at bounding box center [612, 317] width 821 height 540
drag, startPoint x: 844, startPoint y: 515, endPoint x: 961, endPoint y: 292, distance: 251.8
click at [830, 480] on div ".deletable-edge-delete-btn { width: 20px; height: 20px; border: 0px solid #ffff…" at bounding box center [612, 317] width 821 height 540
drag, startPoint x: 762, startPoint y: 95, endPoint x: 728, endPoint y: 159, distance: 72.1
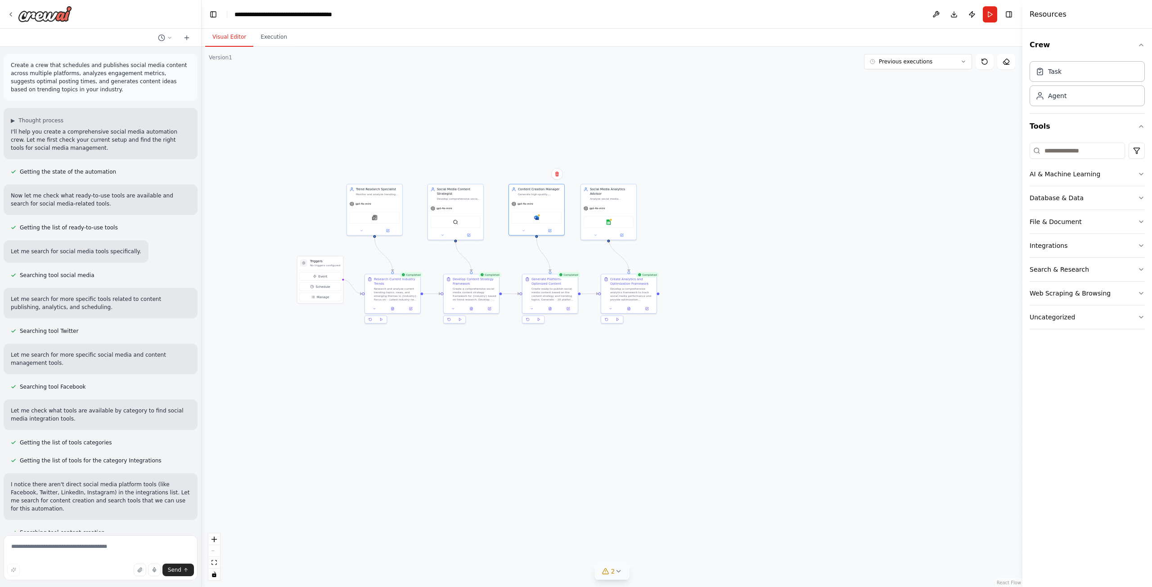
click at [728, 158] on div ".deletable-edge-delete-btn { width: 20px; height: 20px; border: 0px solid #ffff…" at bounding box center [612, 317] width 821 height 540
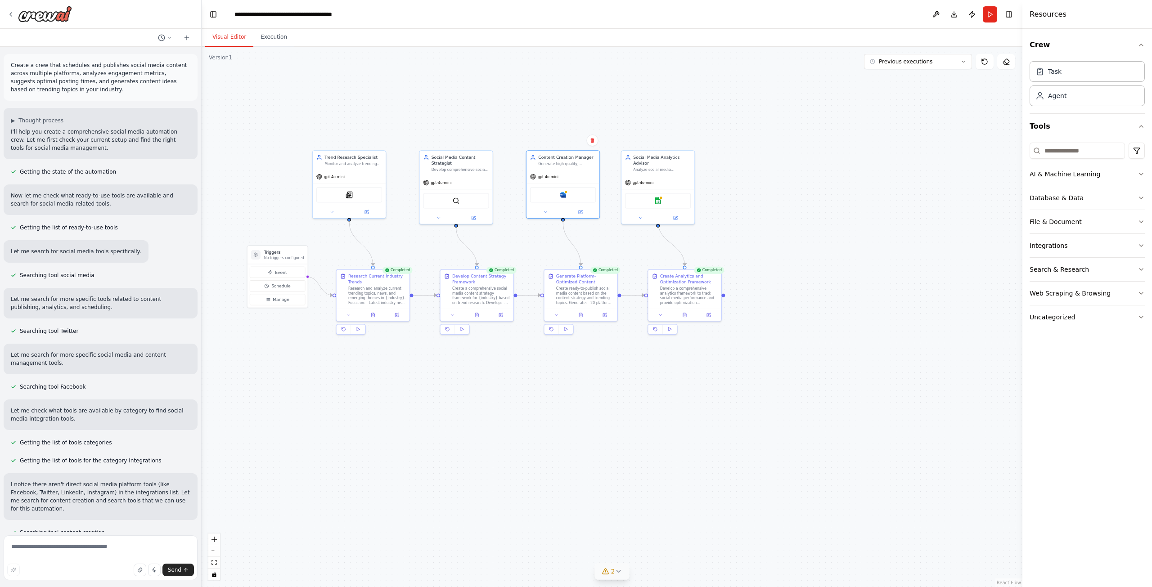
click at [618, 567] on button "2" at bounding box center [612, 571] width 35 height 17
click at [643, 479] on div ".deletable-edge-delete-btn { width: 20px; height: 20px; border: 0px solid #ffff…" at bounding box center [612, 317] width 821 height 540
click at [712, 522] on icon at bounding box center [715, 518] width 7 height 7
